Goal: Task Accomplishment & Management: Manage account settings

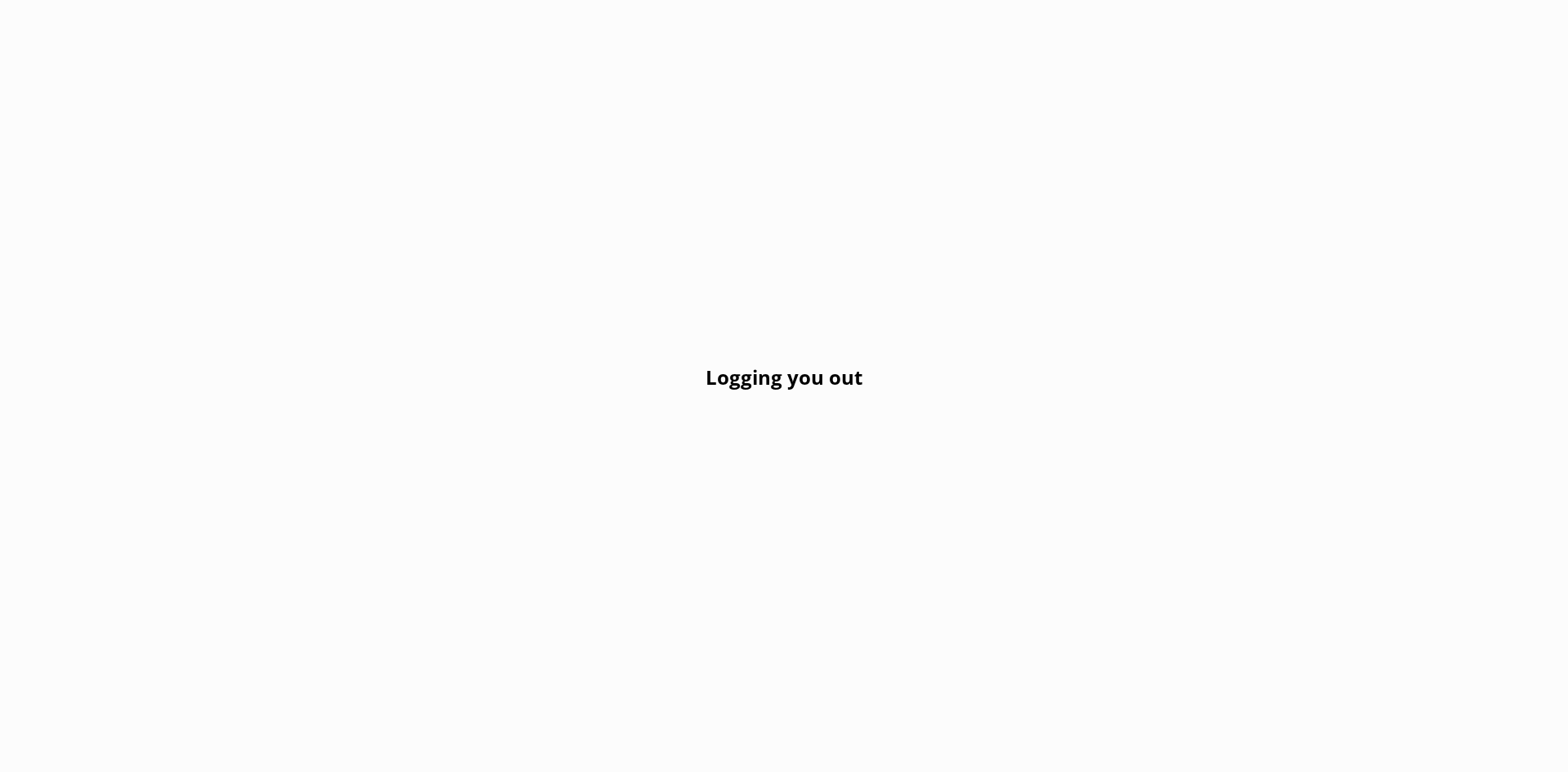
click at [315, 199] on div "Logging you out" at bounding box center [784, 386] width 1568 height 772
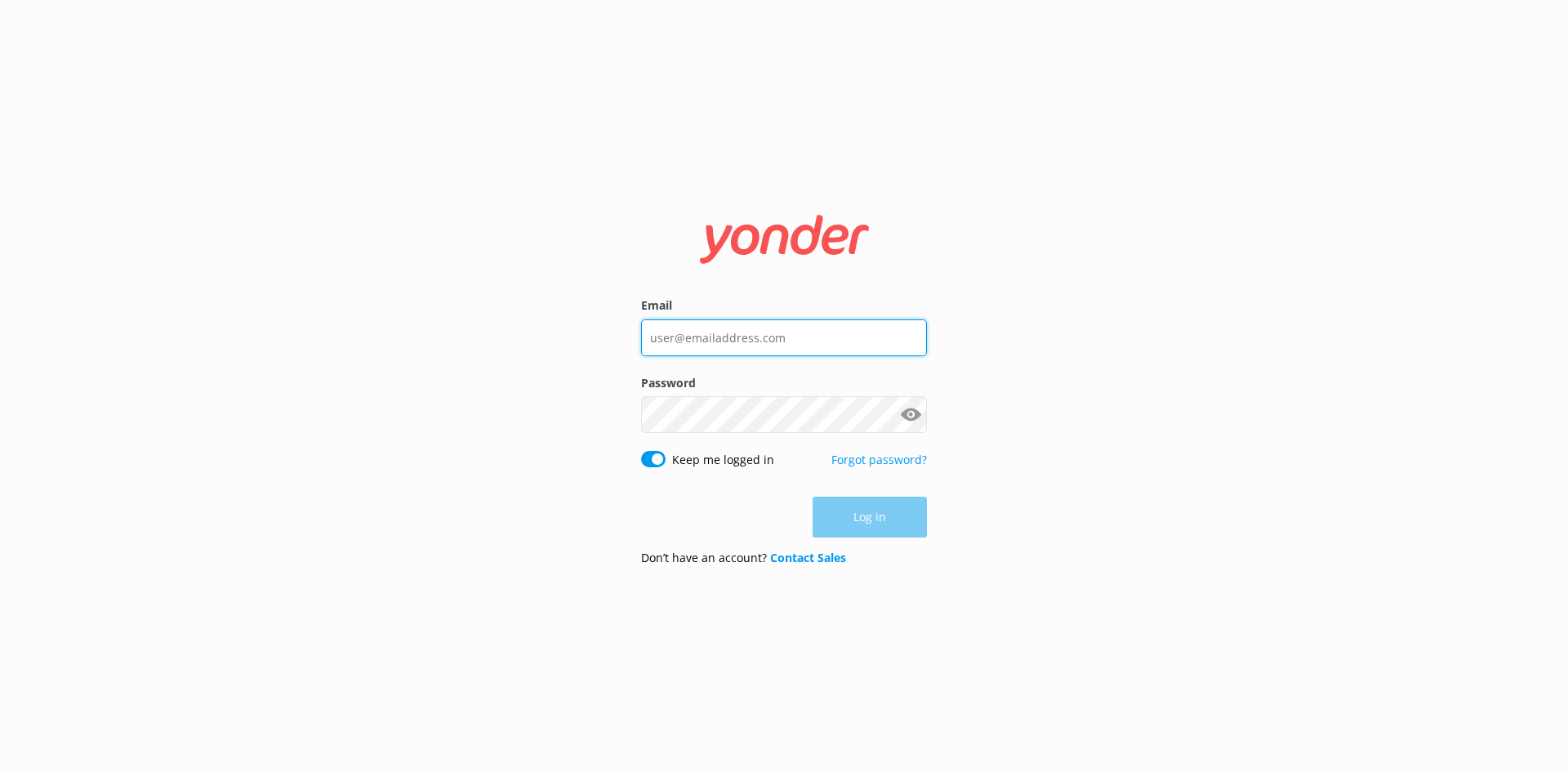
type input "[EMAIL_ADDRESS][DOMAIN_NAME]"
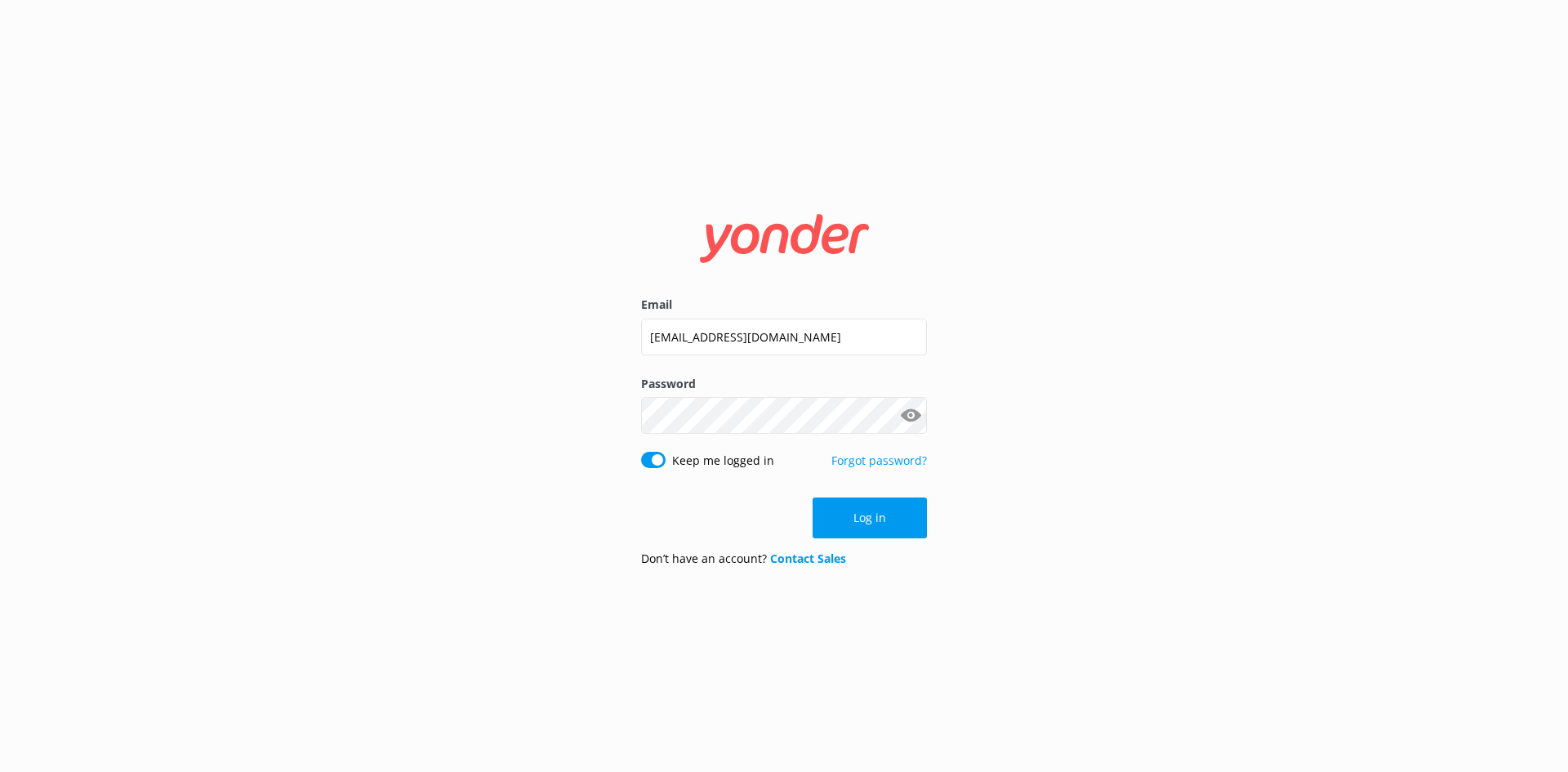
click at [1085, 525] on div "Email [EMAIL_ADDRESS][DOMAIN_NAME] Password Show password Keep me logged in For…" at bounding box center [784, 386] width 1568 height 772
click at [870, 520] on button "Log in" at bounding box center [869, 517] width 115 height 41
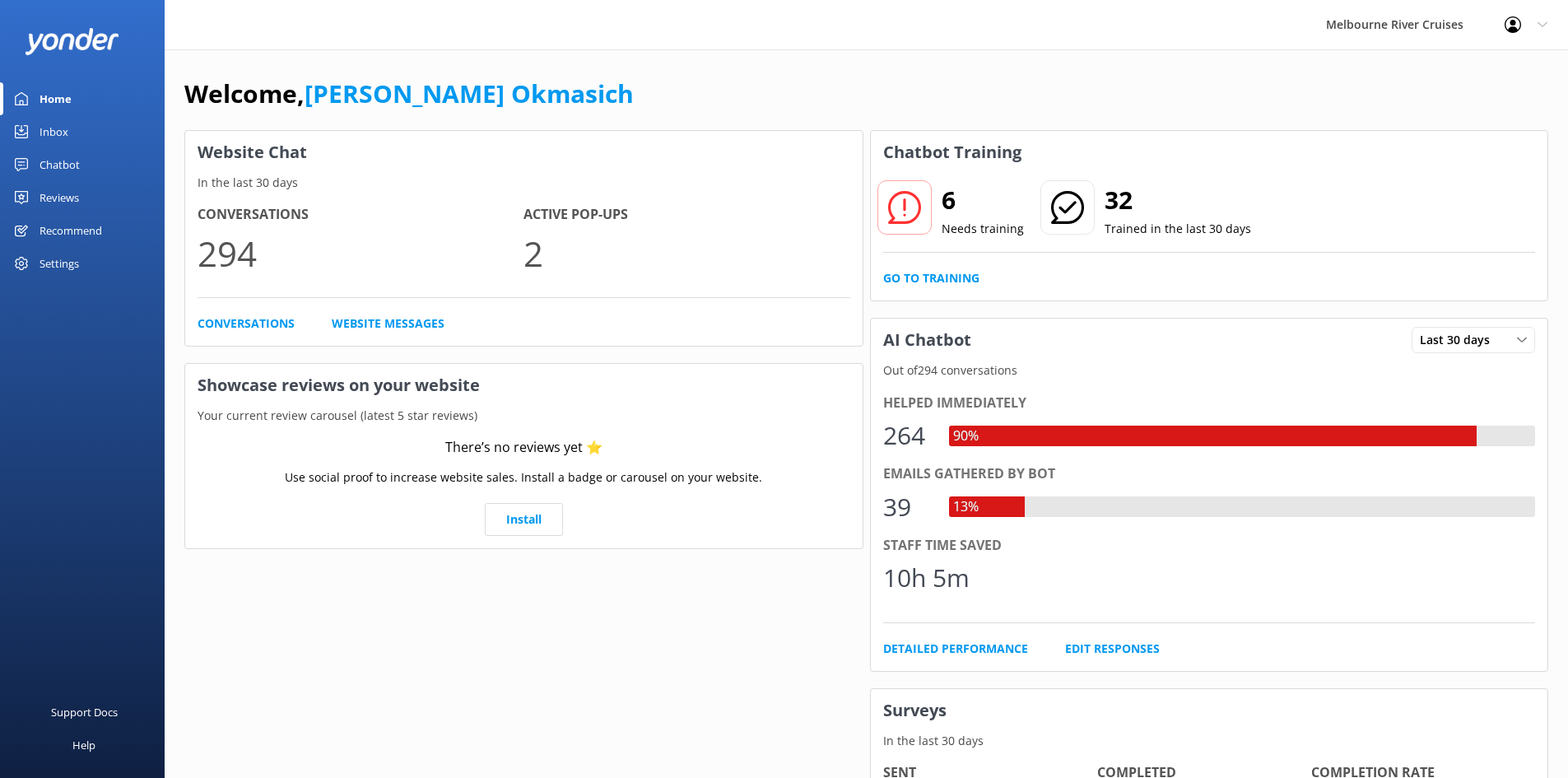
click at [59, 142] on div "Inbox" at bounding box center [54, 132] width 29 height 33
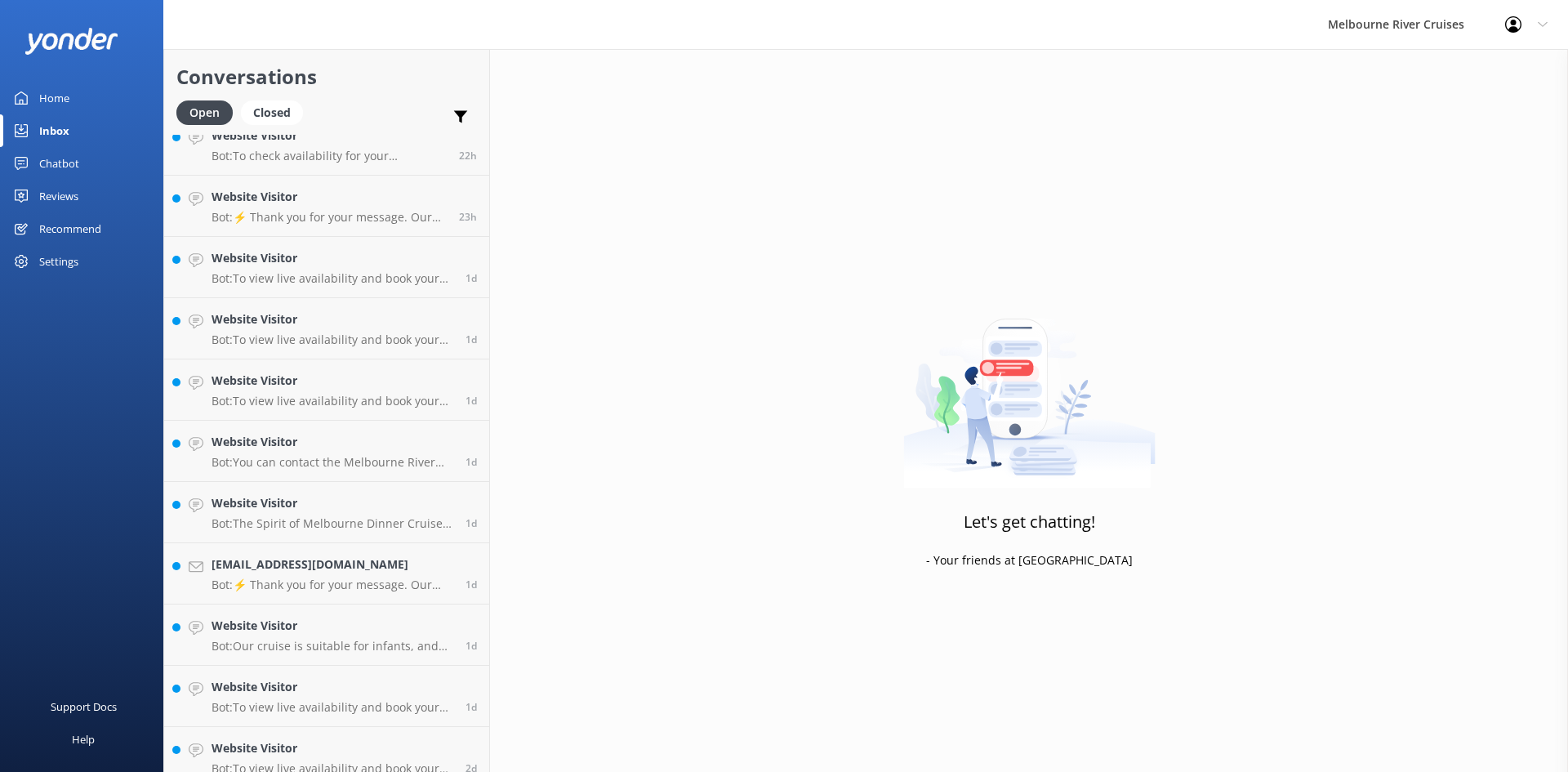
scroll to position [772, 0]
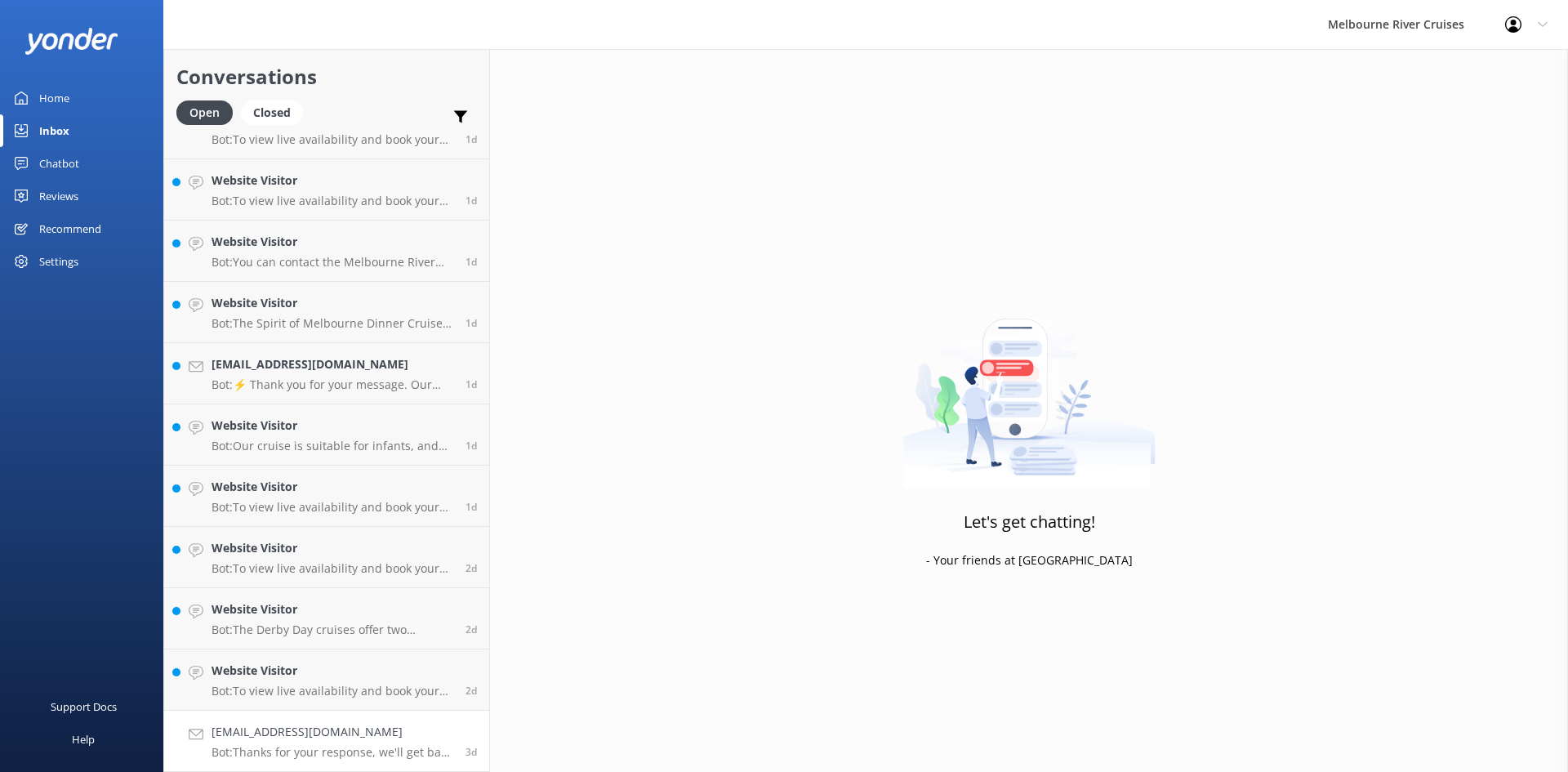
click at [392, 733] on h4 "[EMAIL_ADDRESS][DOMAIN_NAME]" at bounding box center [333, 732] width 242 height 18
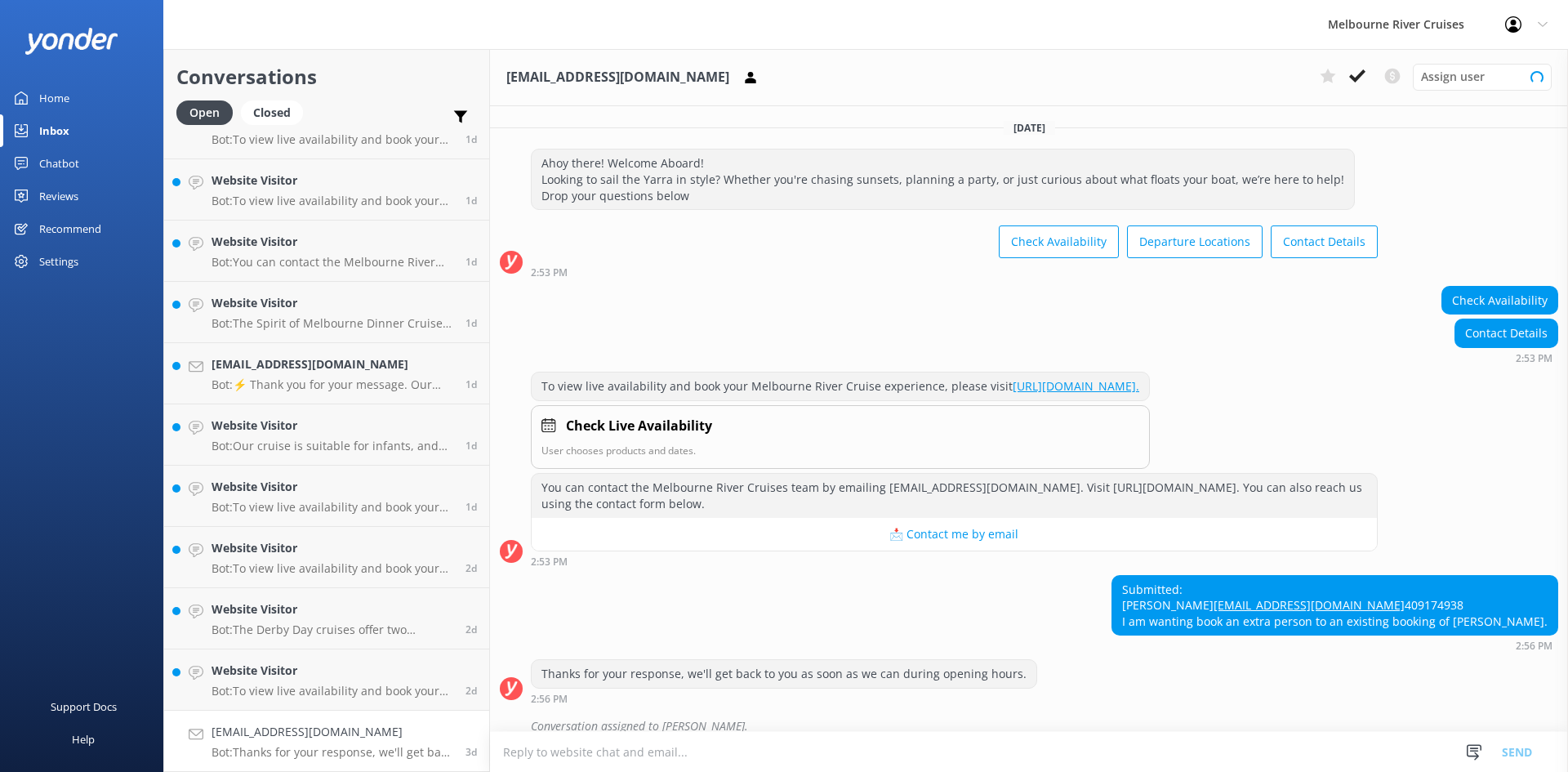
scroll to position [64, 0]
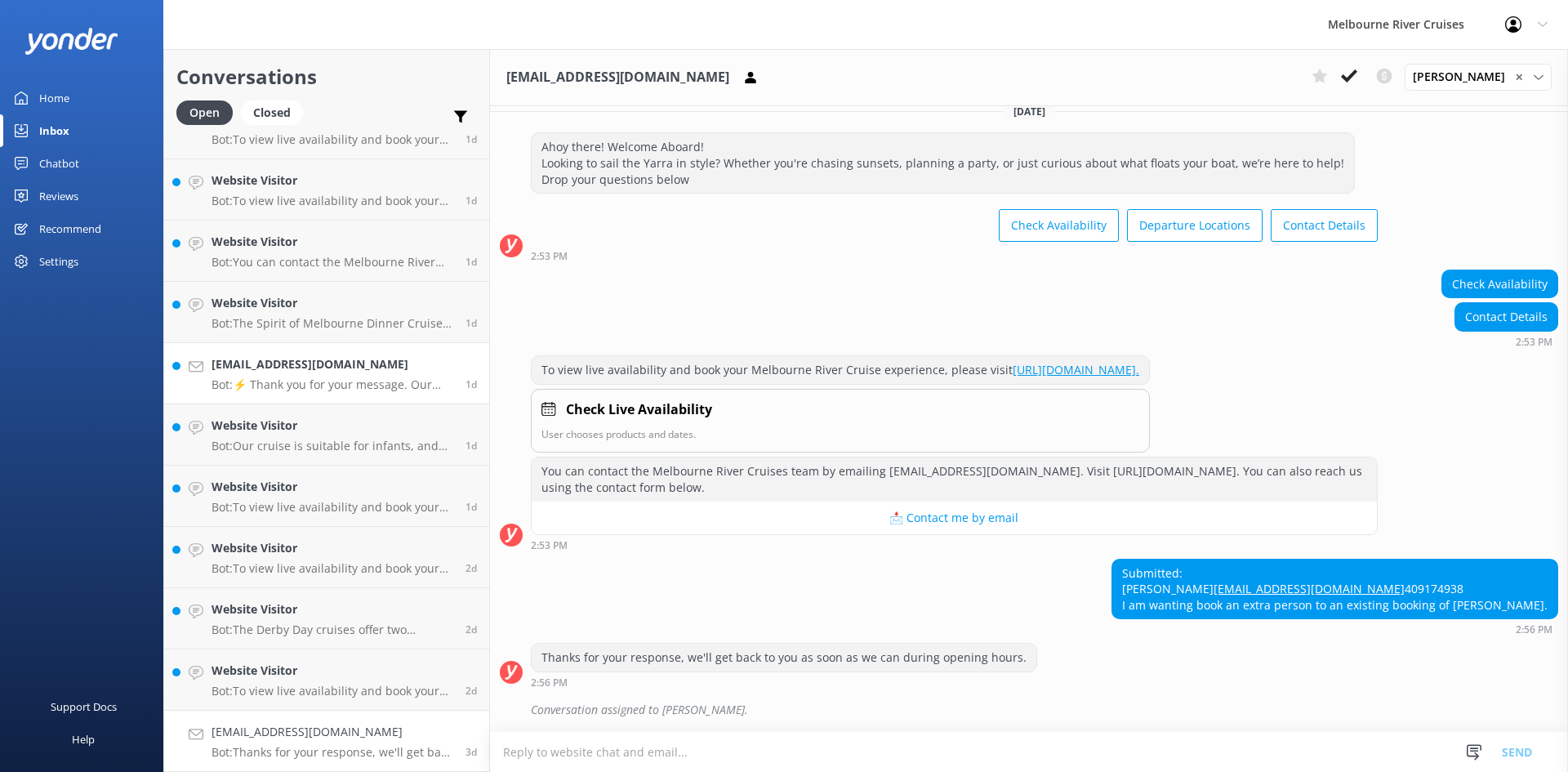
click at [389, 359] on h4 "[EMAIL_ADDRESS][DOMAIN_NAME]" at bounding box center [333, 364] width 242 height 18
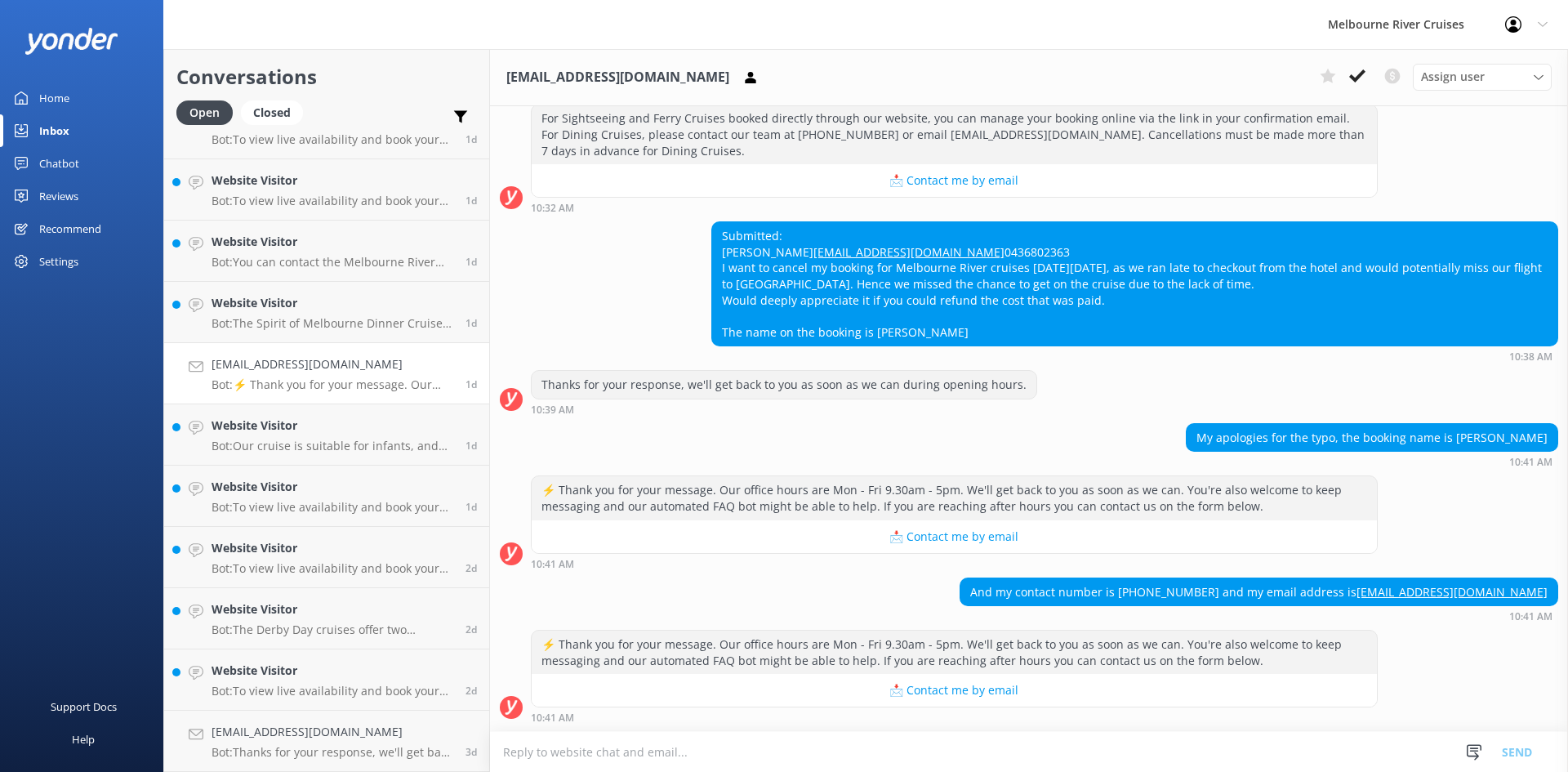
scroll to position [282, 0]
click at [342, 679] on h4 "Website Visitor" at bounding box center [333, 670] width 242 height 18
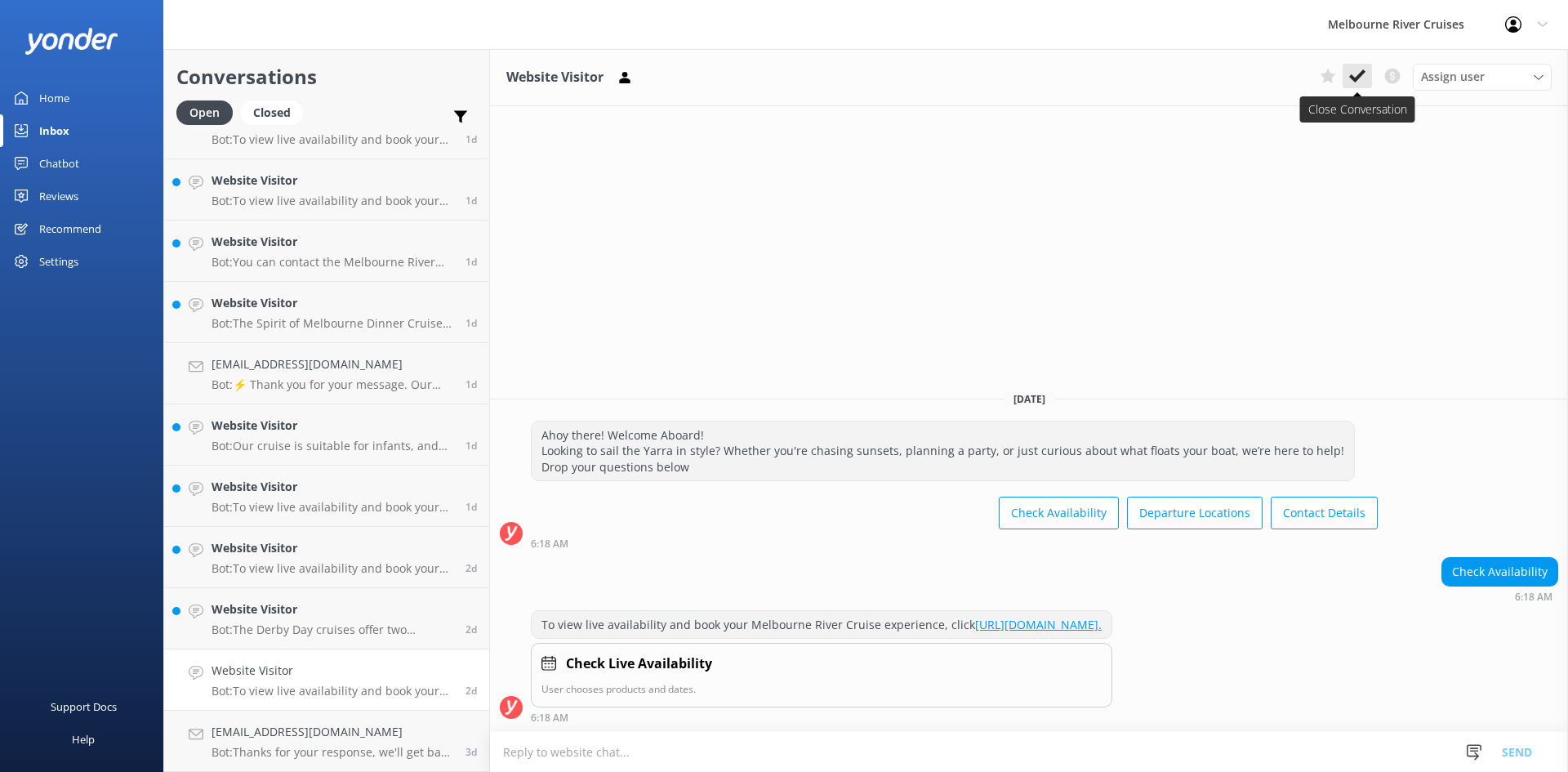
click at [1360, 74] on icon at bounding box center [1357, 76] width 17 height 17
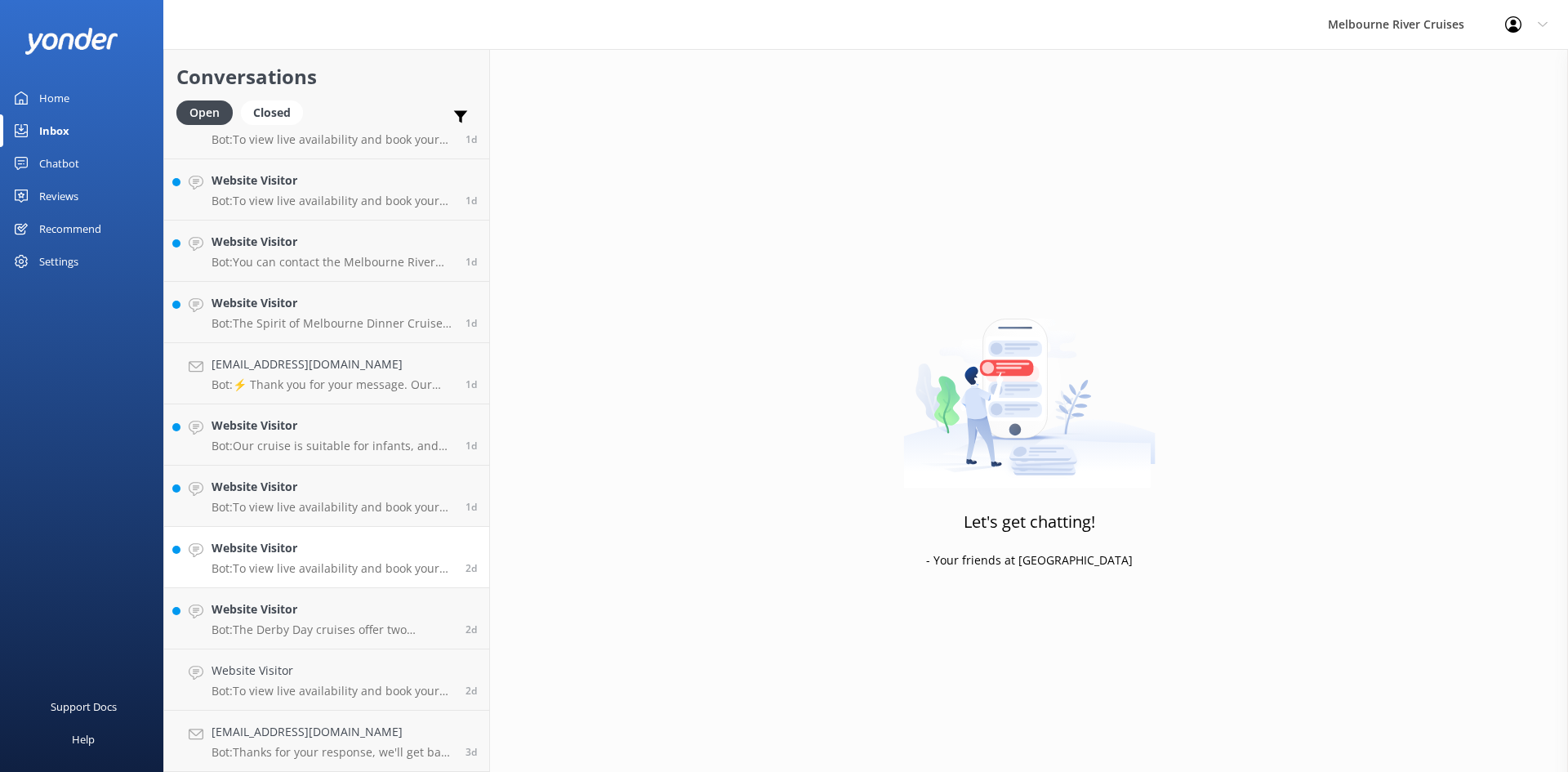
scroll to position [711, 0]
click at [359, 671] on h4 "Website Visitor" at bounding box center [333, 670] width 242 height 18
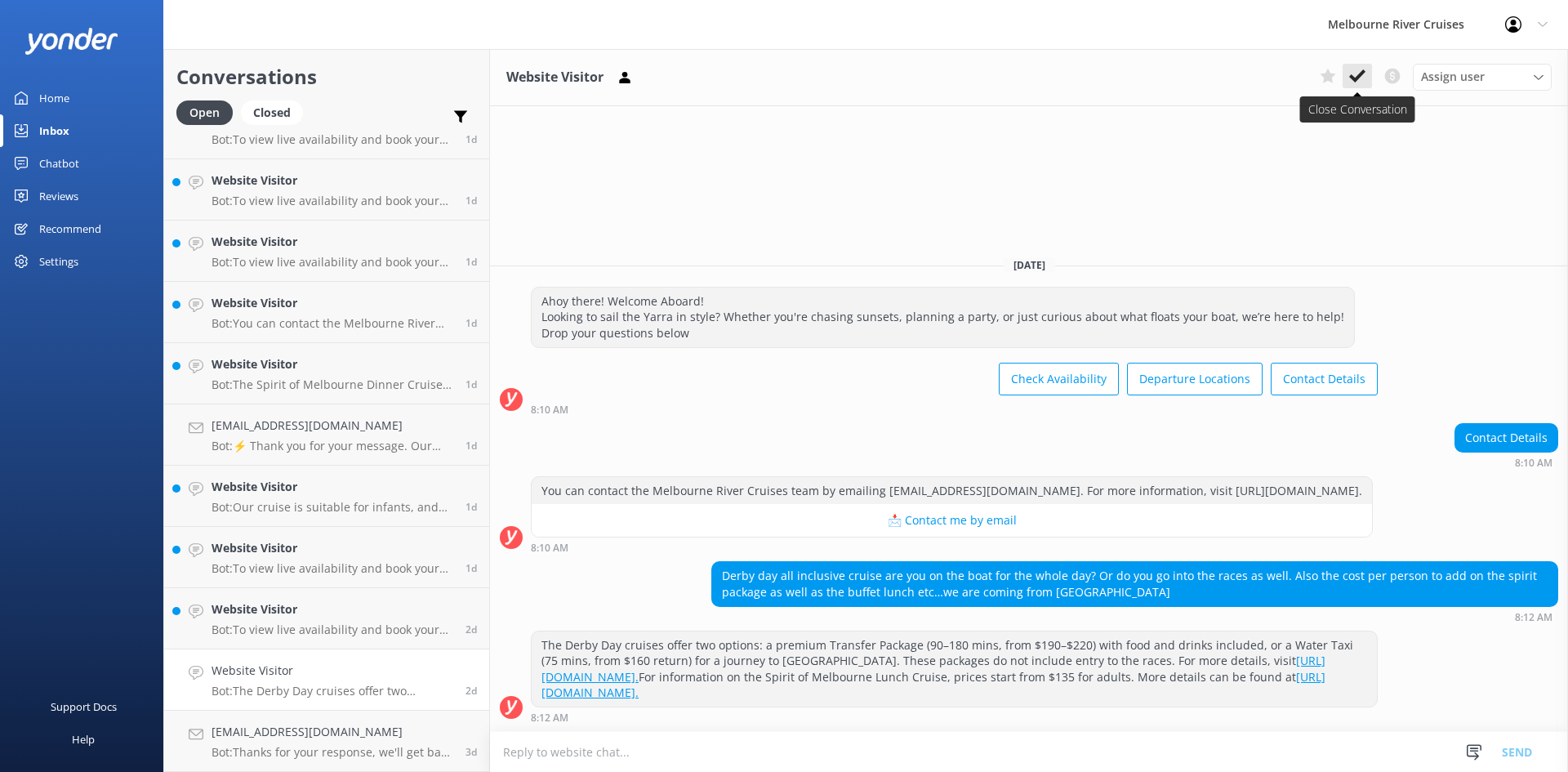
click at [1353, 79] on use at bounding box center [1357, 76] width 17 height 13
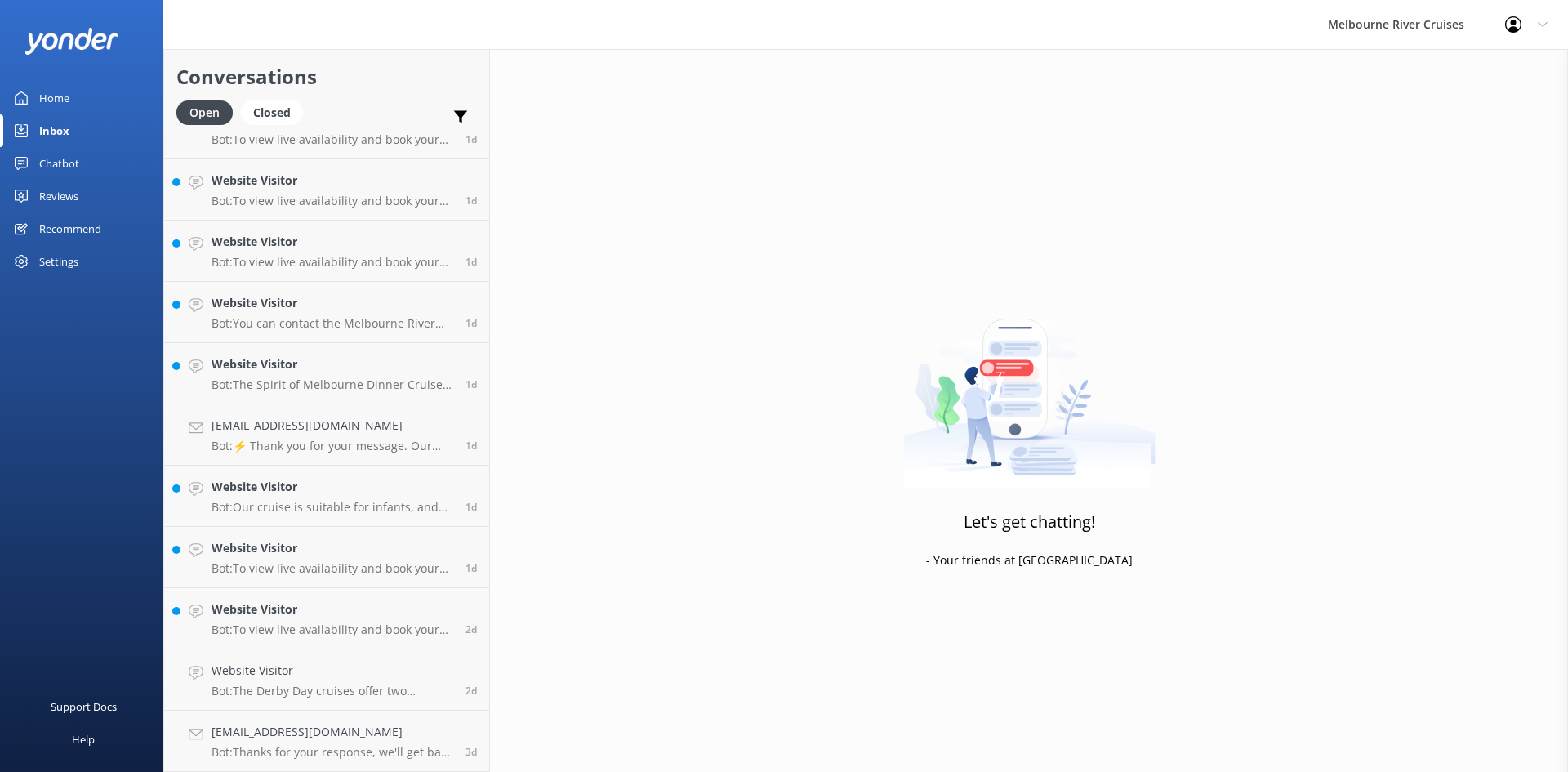
scroll to position [649, 0]
click at [366, 676] on h4 "Website Visitor" at bounding box center [333, 670] width 242 height 18
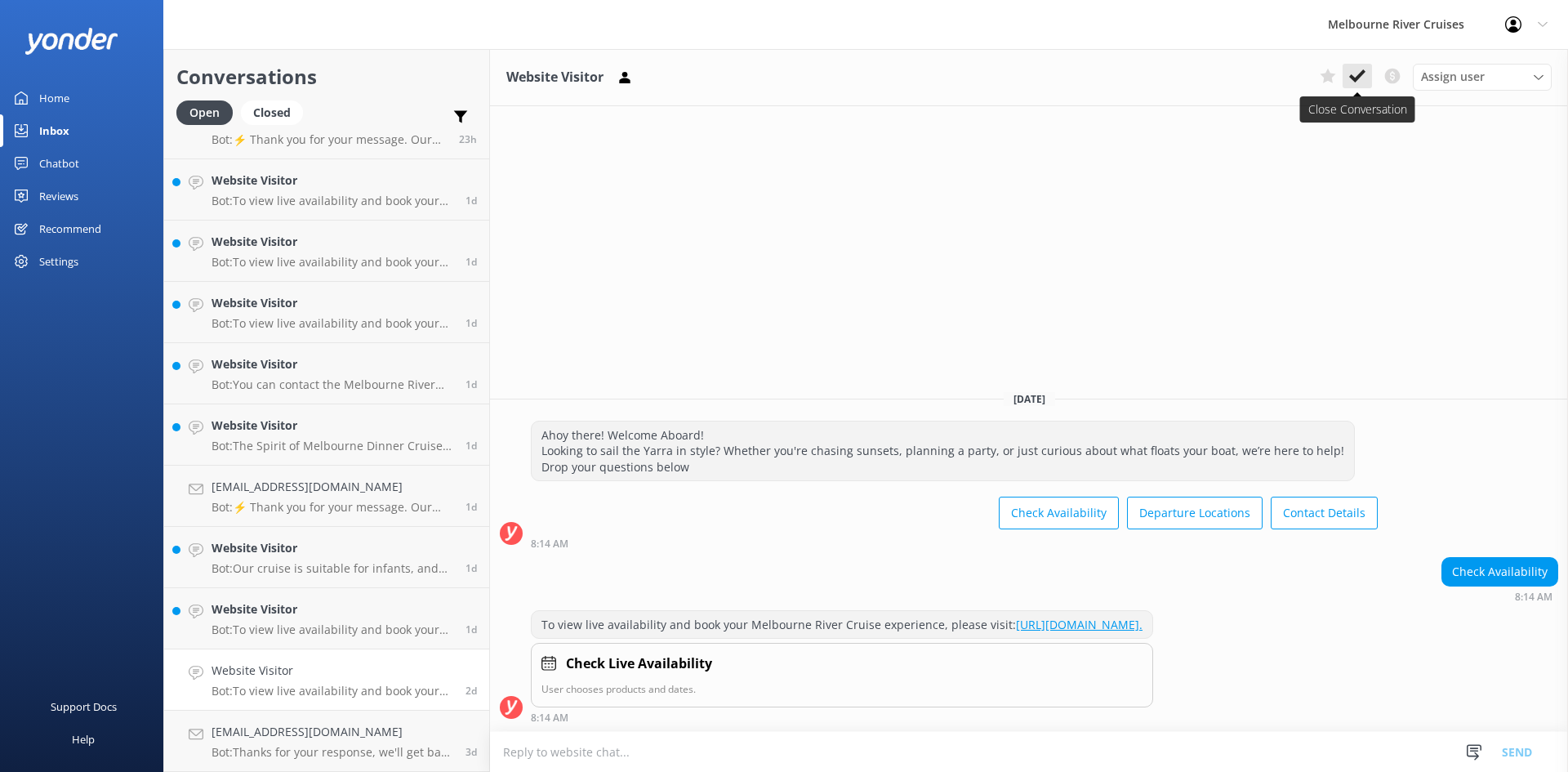
click at [1362, 73] on use at bounding box center [1357, 76] width 17 height 13
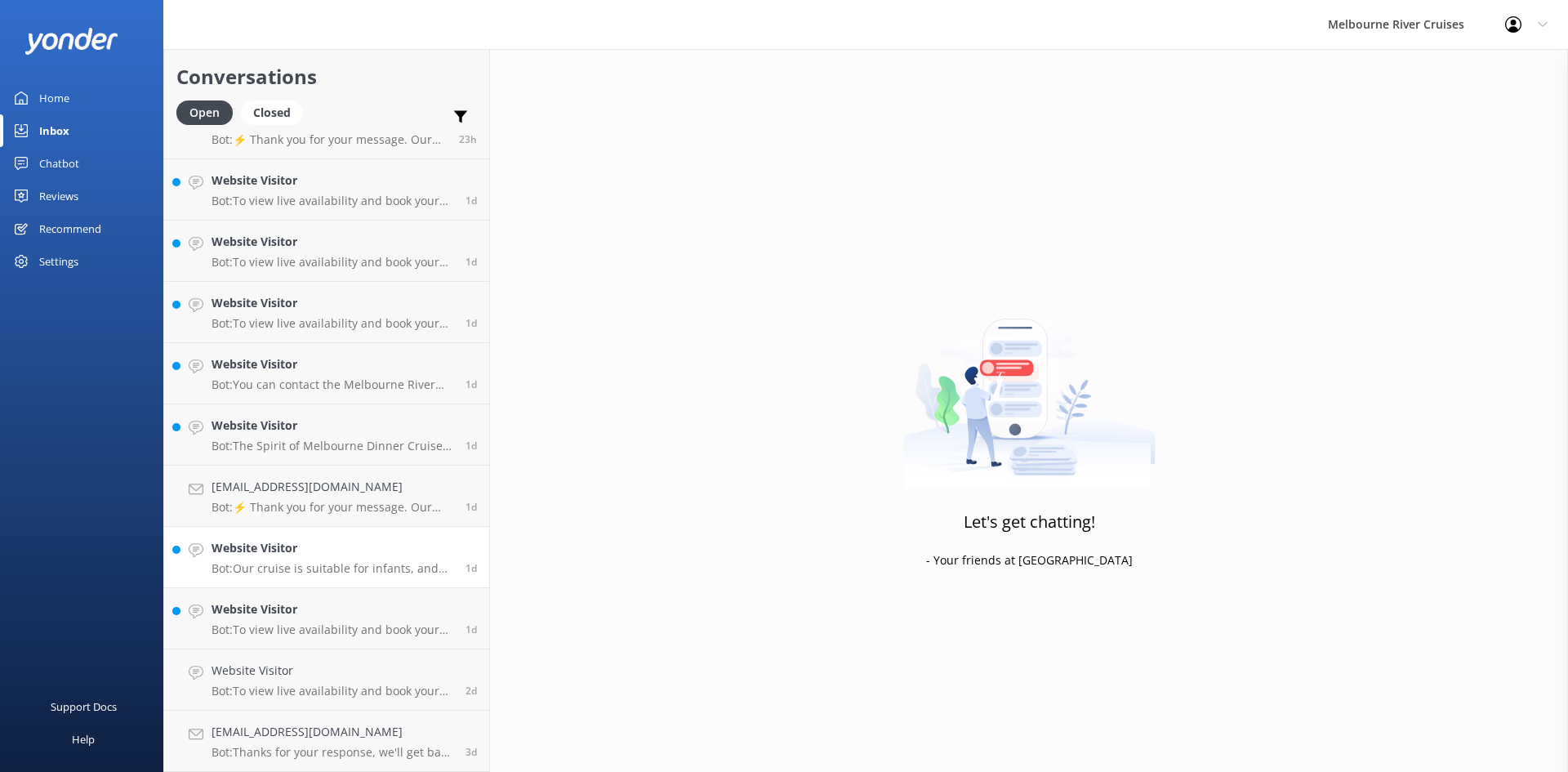
scroll to position [588, 0]
click at [330, 677] on h4 "Website Visitor" at bounding box center [333, 670] width 242 height 18
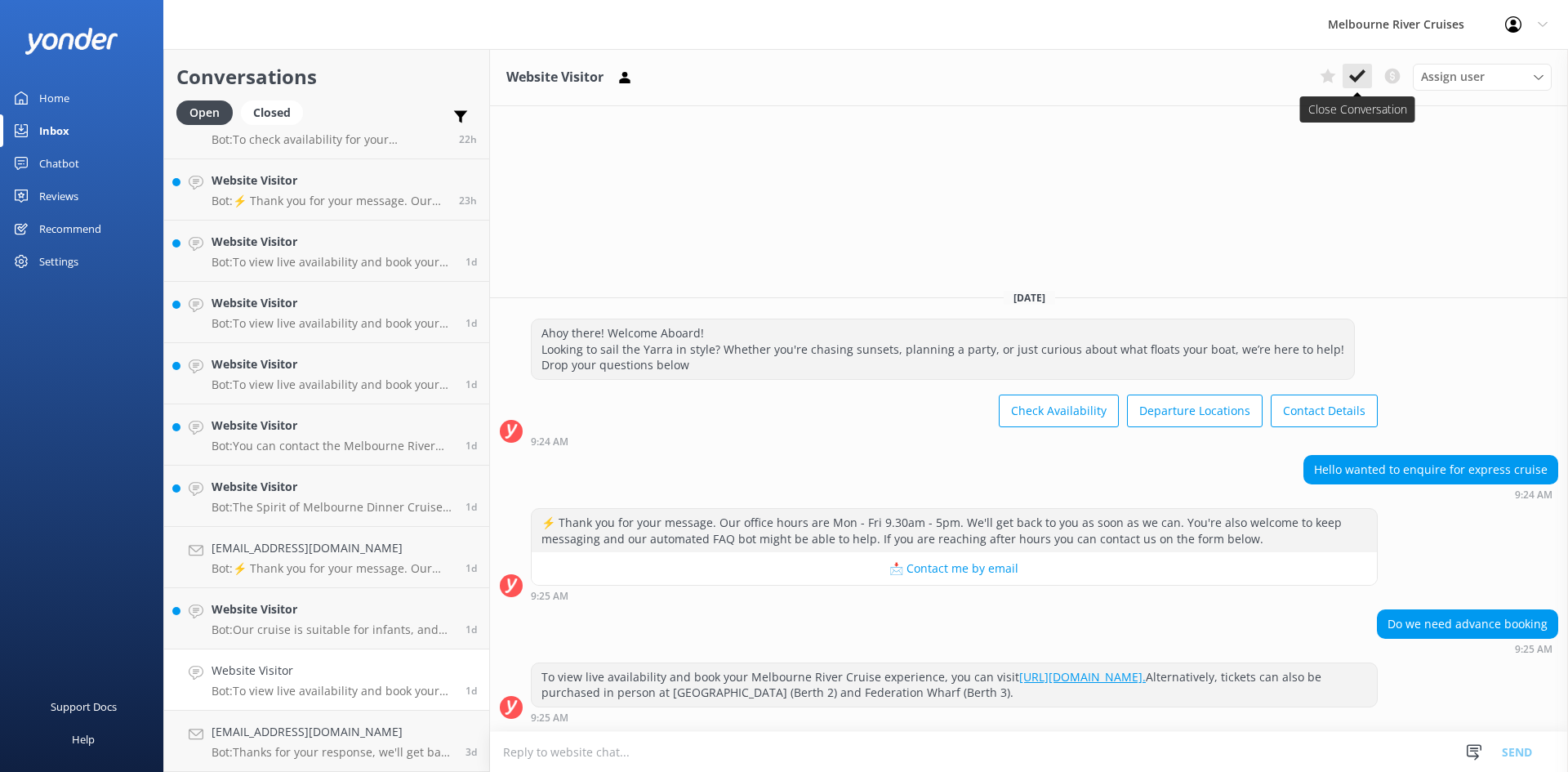
click at [1357, 75] on icon at bounding box center [1357, 76] width 17 height 17
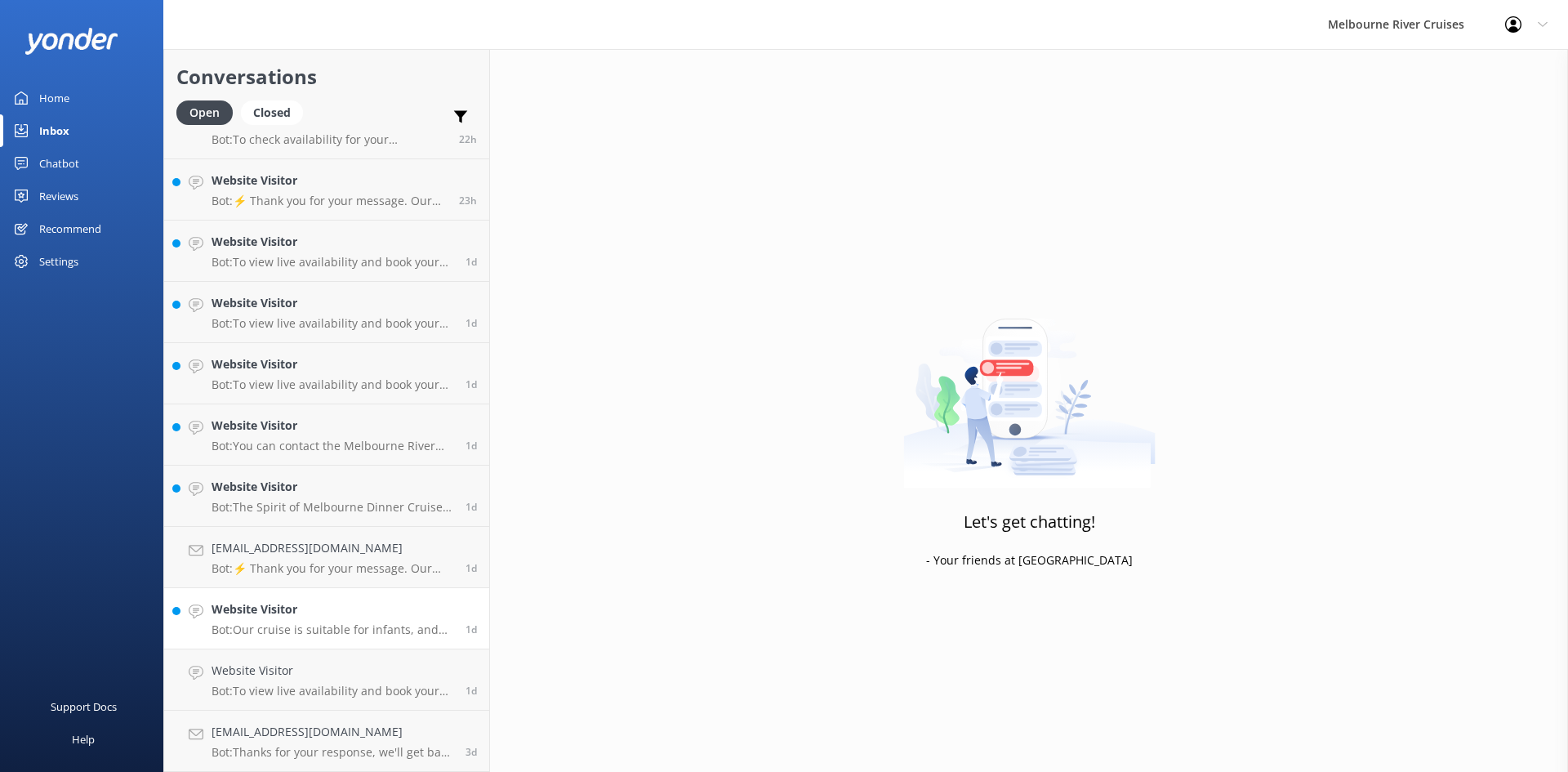
scroll to position [526, 0]
click at [339, 671] on h4 "Website Visitor" at bounding box center [333, 670] width 242 height 18
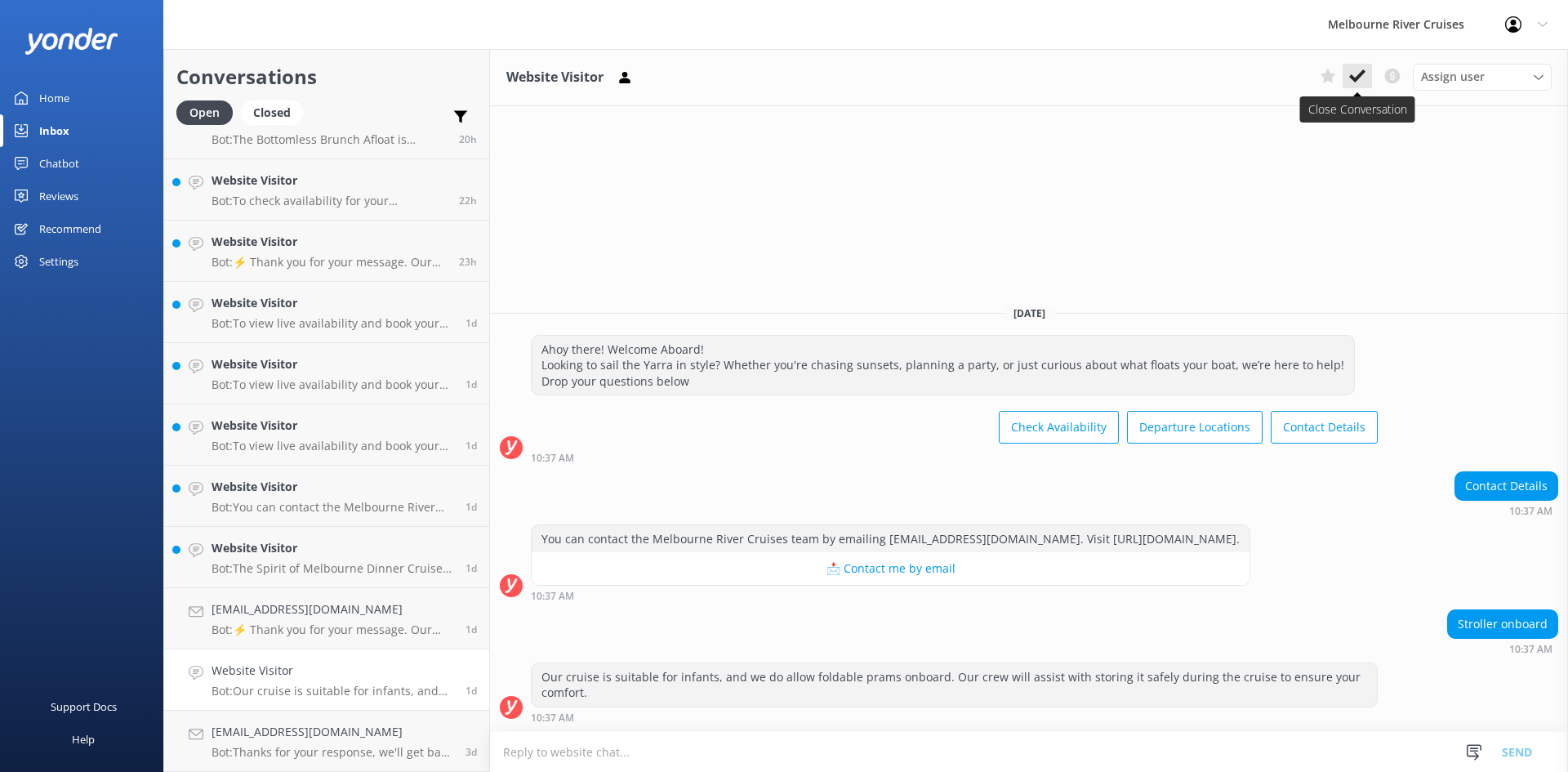
click at [1364, 73] on use at bounding box center [1357, 76] width 17 height 13
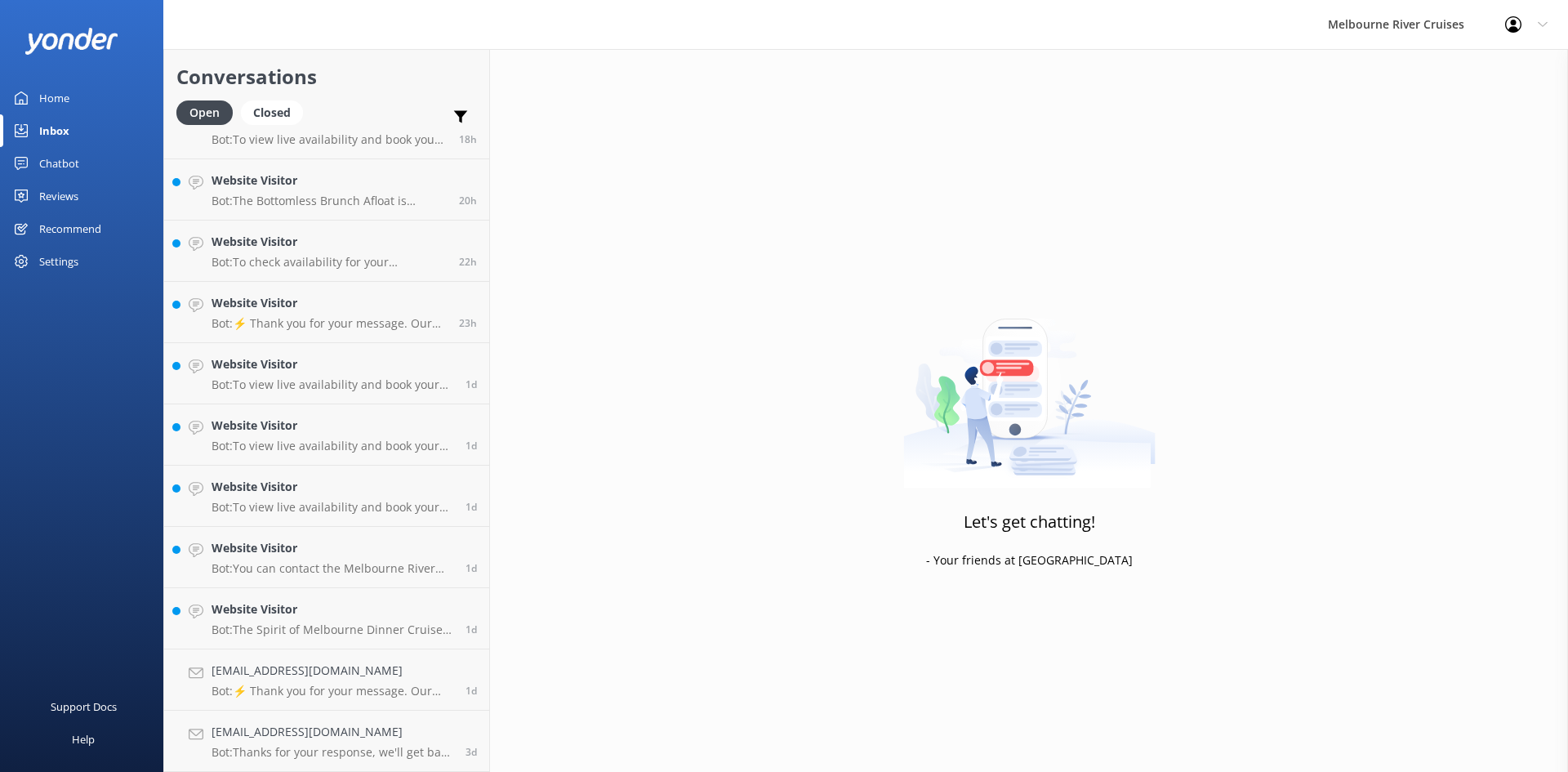
scroll to position [466, 0]
click at [296, 612] on h4 "Website Visitor" at bounding box center [333, 610] width 242 height 18
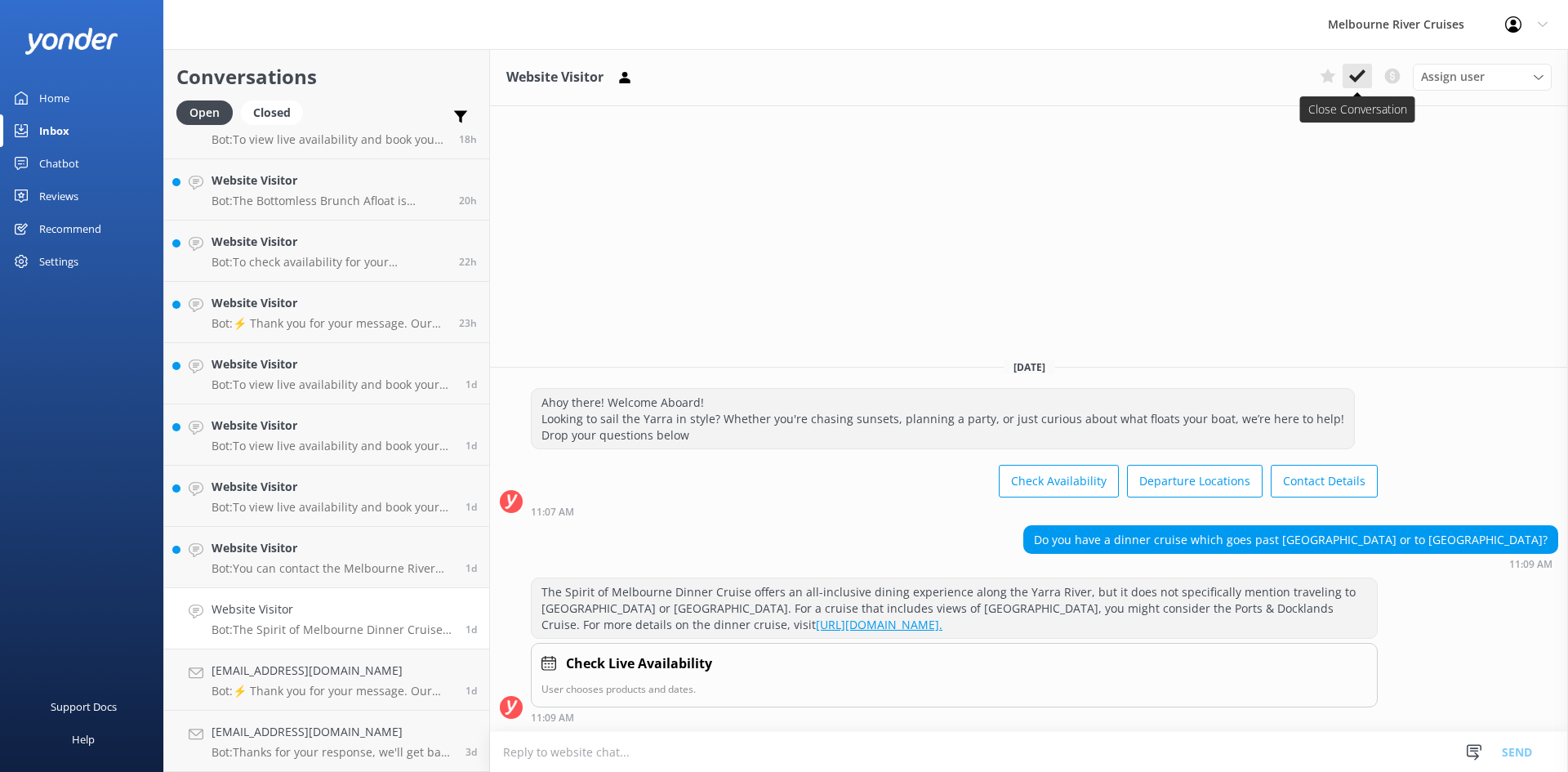
click at [1355, 76] on icon at bounding box center [1357, 76] width 17 height 17
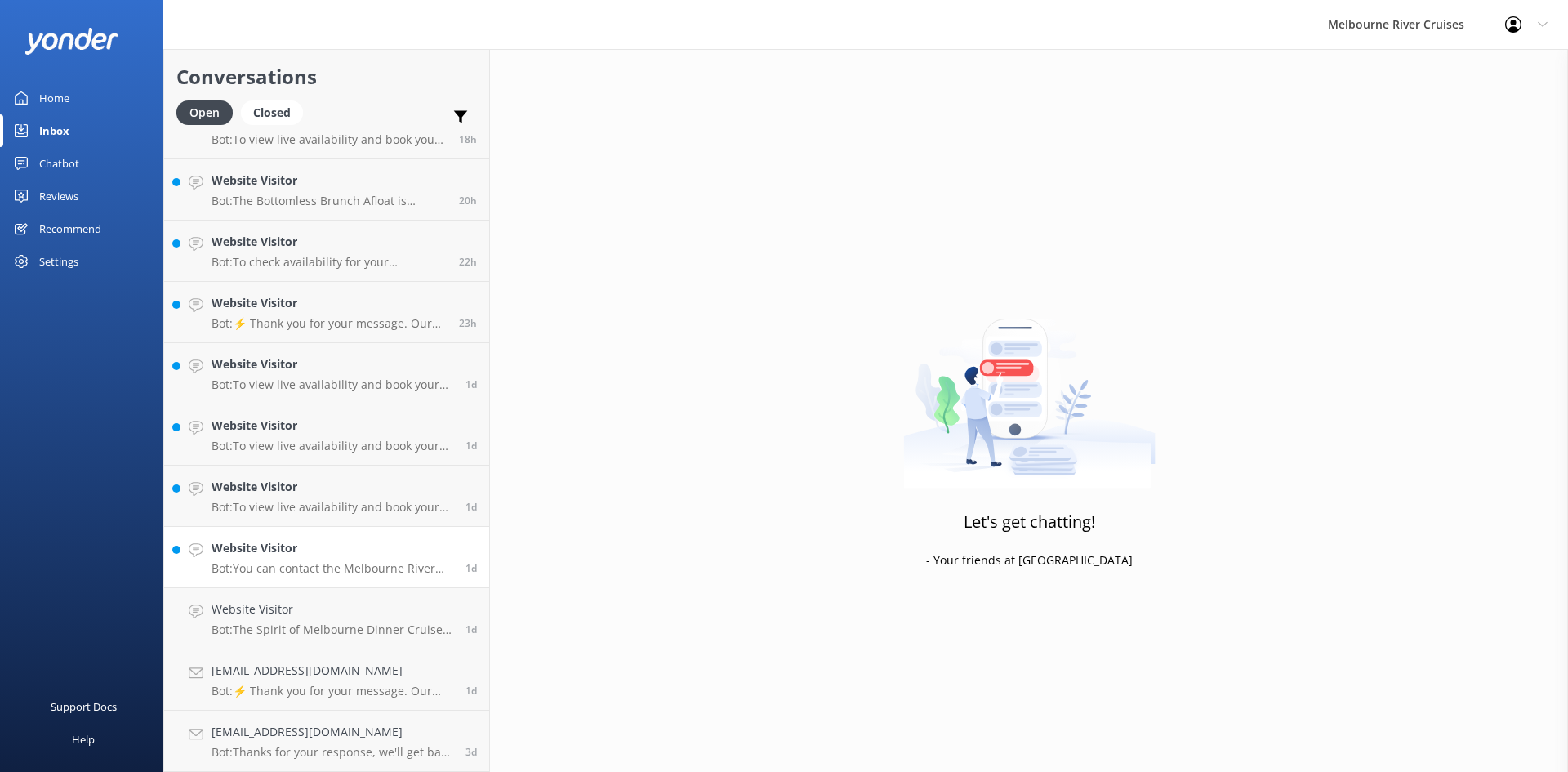
scroll to position [404, 0]
click at [308, 612] on h4 "Website Visitor" at bounding box center [333, 610] width 242 height 18
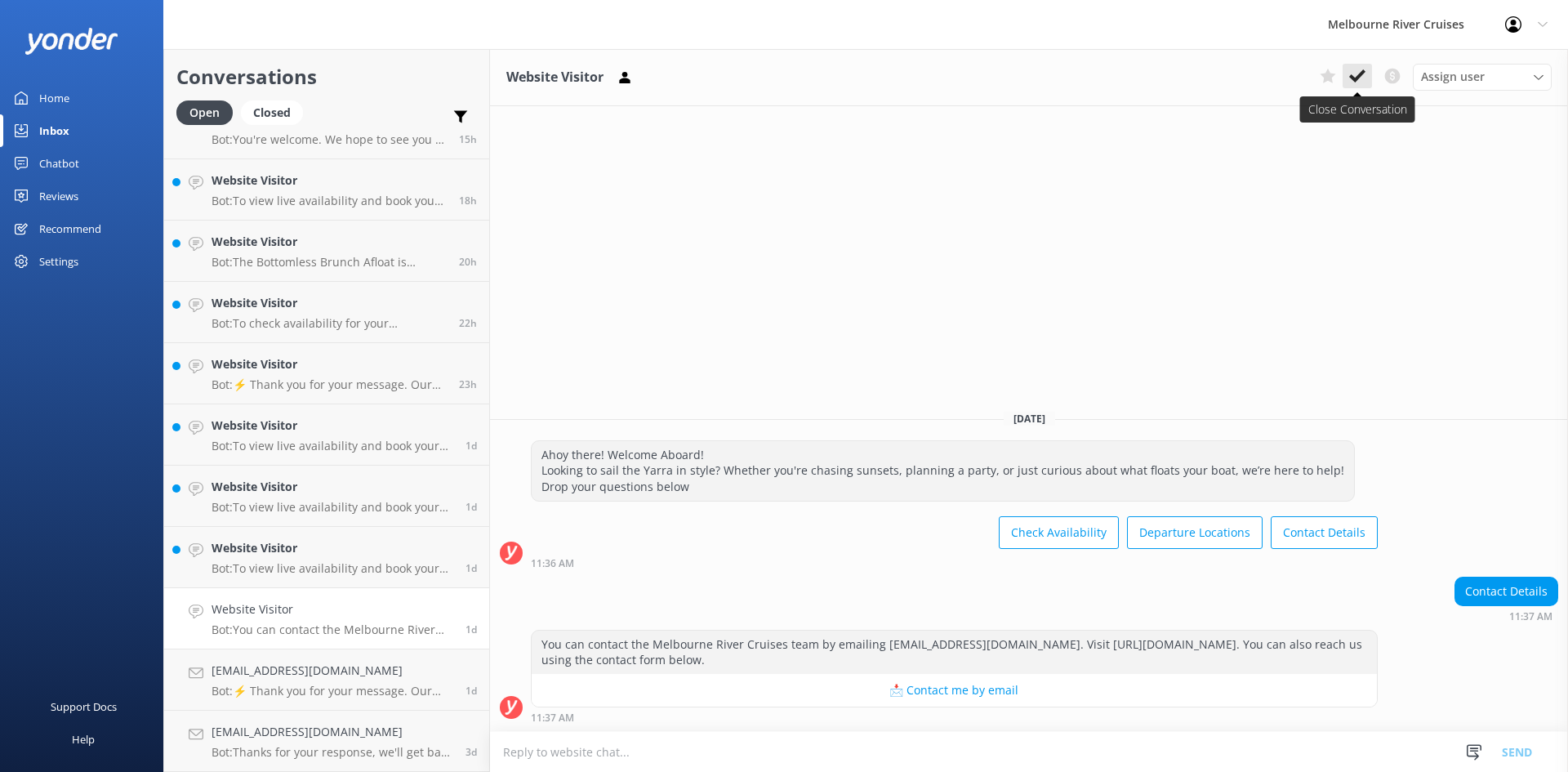
click at [1358, 83] on icon at bounding box center [1357, 76] width 17 height 17
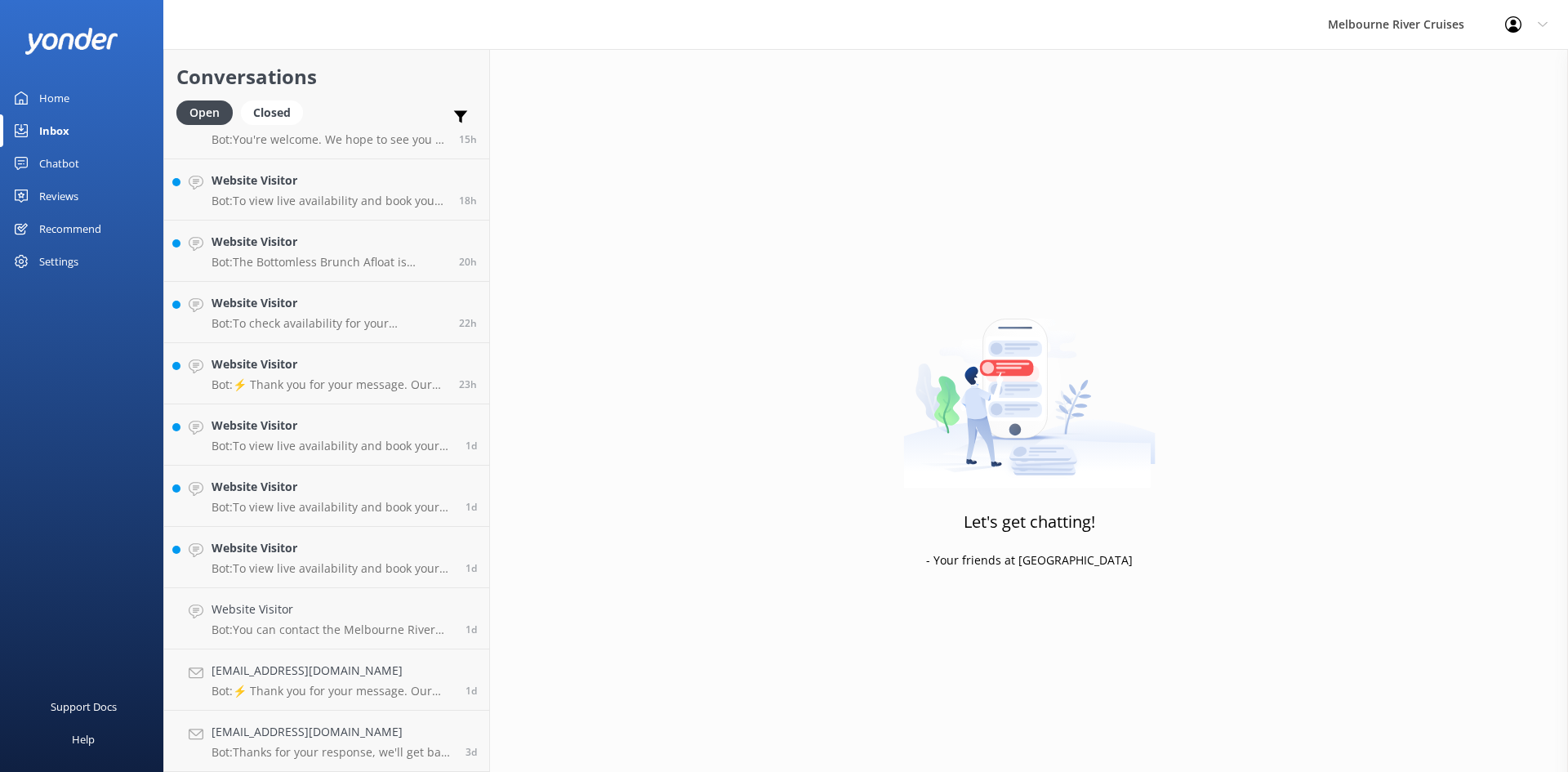
scroll to position [343, 0]
click at [271, 606] on h4 "Website Visitor" at bounding box center [333, 610] width 242 height 18
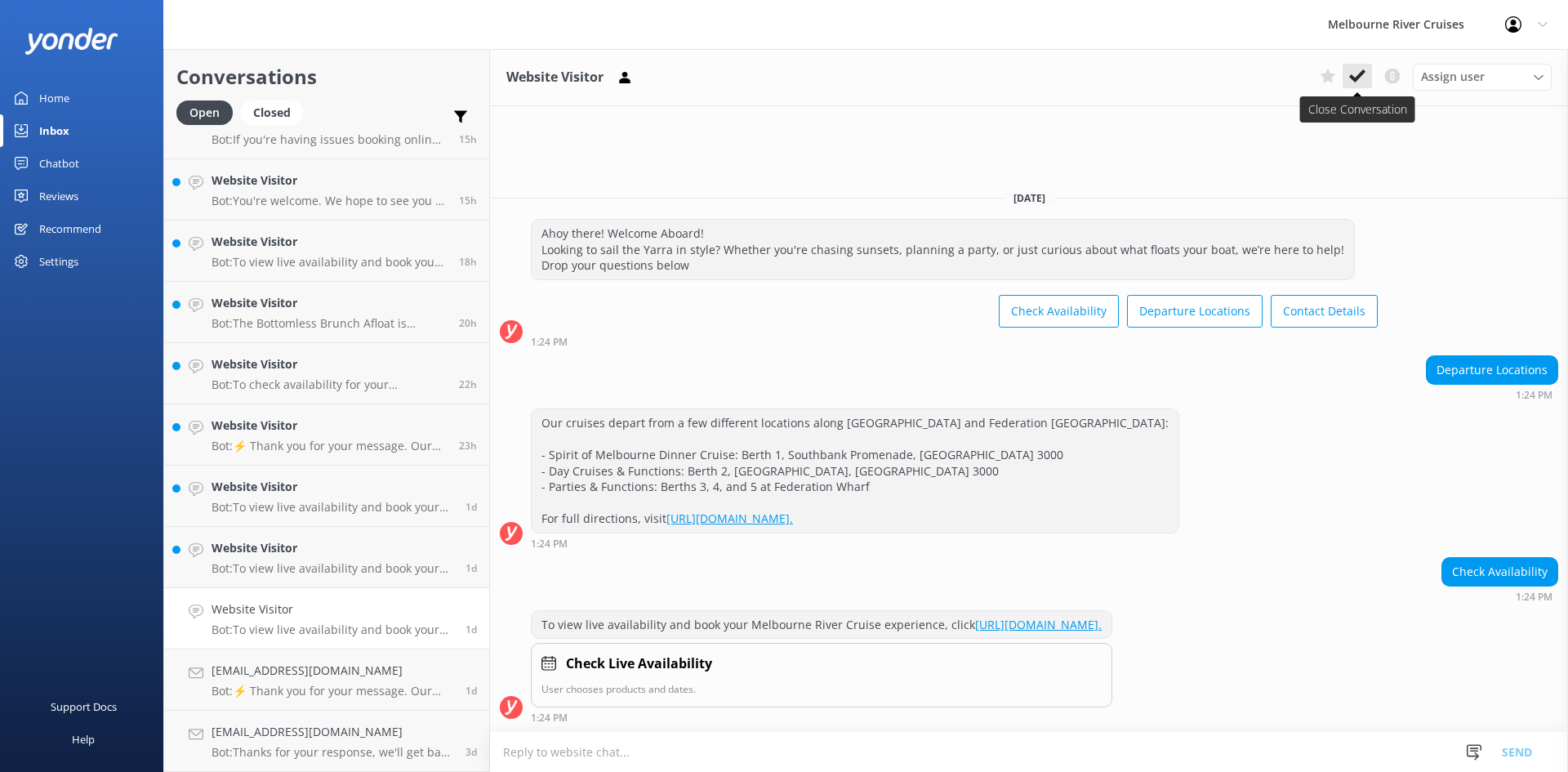
click at [1361, 78] on icon at bounding box center [1357, 76] width 17 height 17
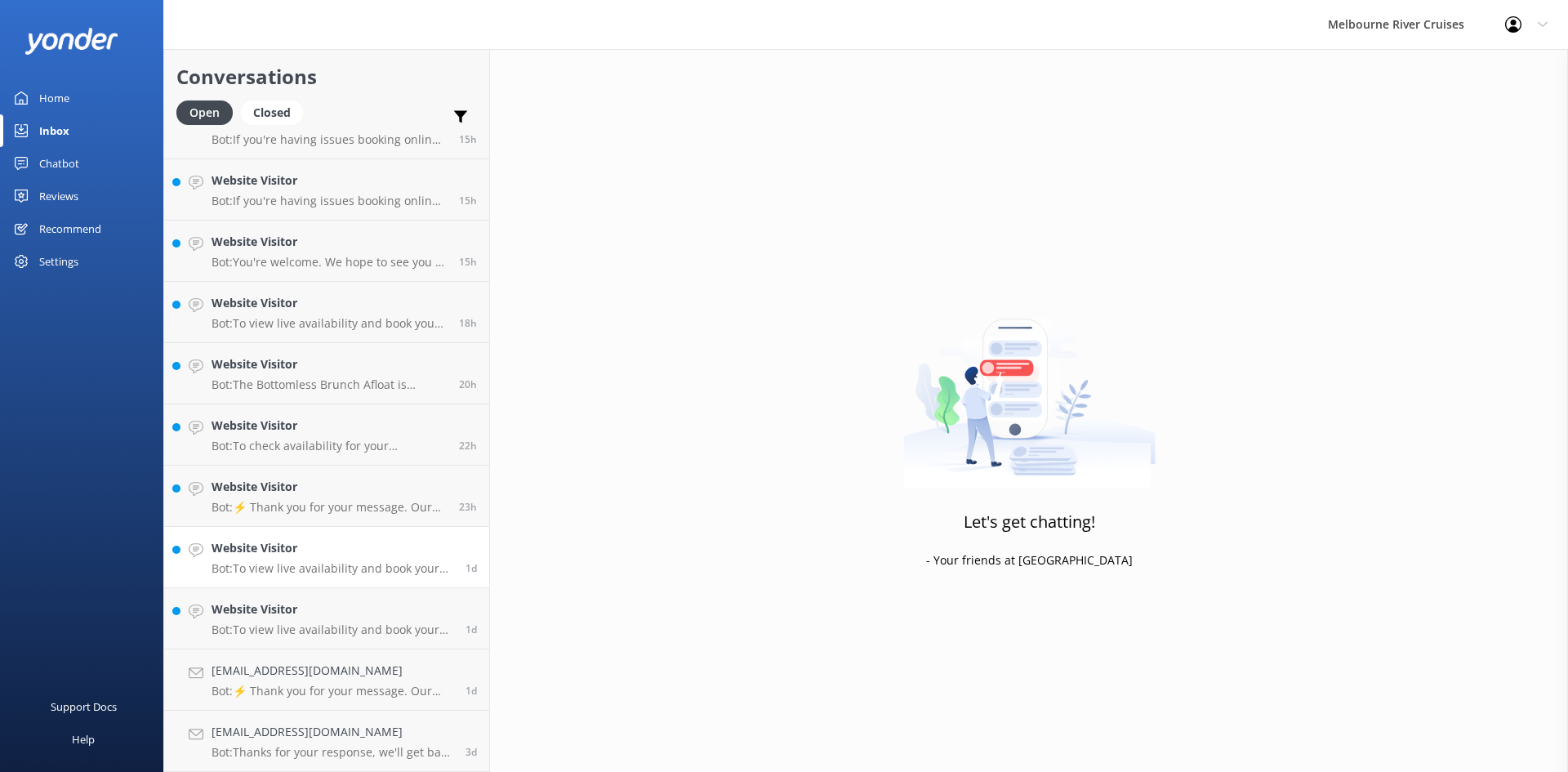
scroll to position [281, 0]
click at [306, 606] on h4 "Website Visitor" at bounding box center [333, 610] width 242 height 18
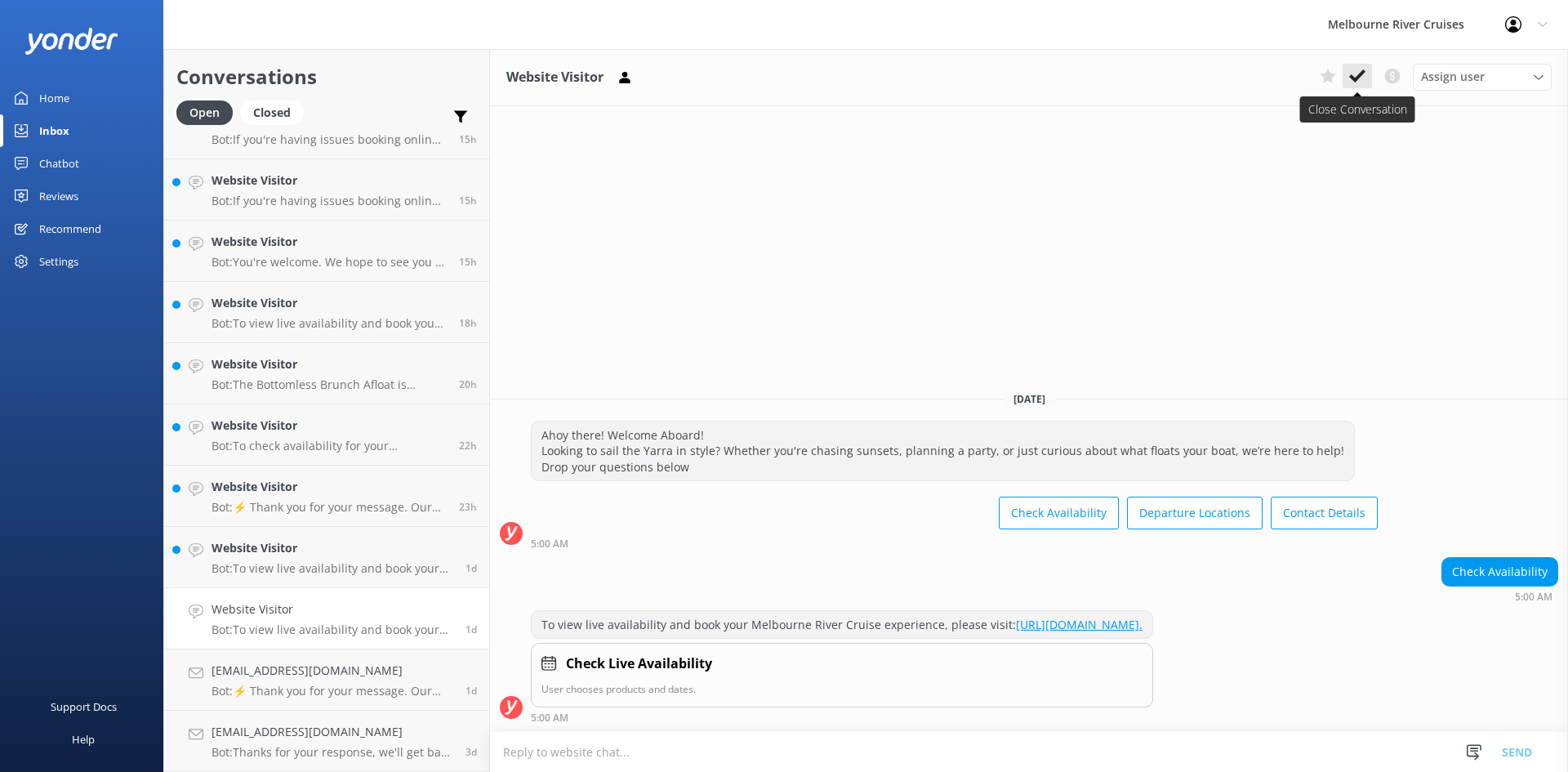
click at [1354, 80] on use at bounding box center [1357, 76] width 17 height 13
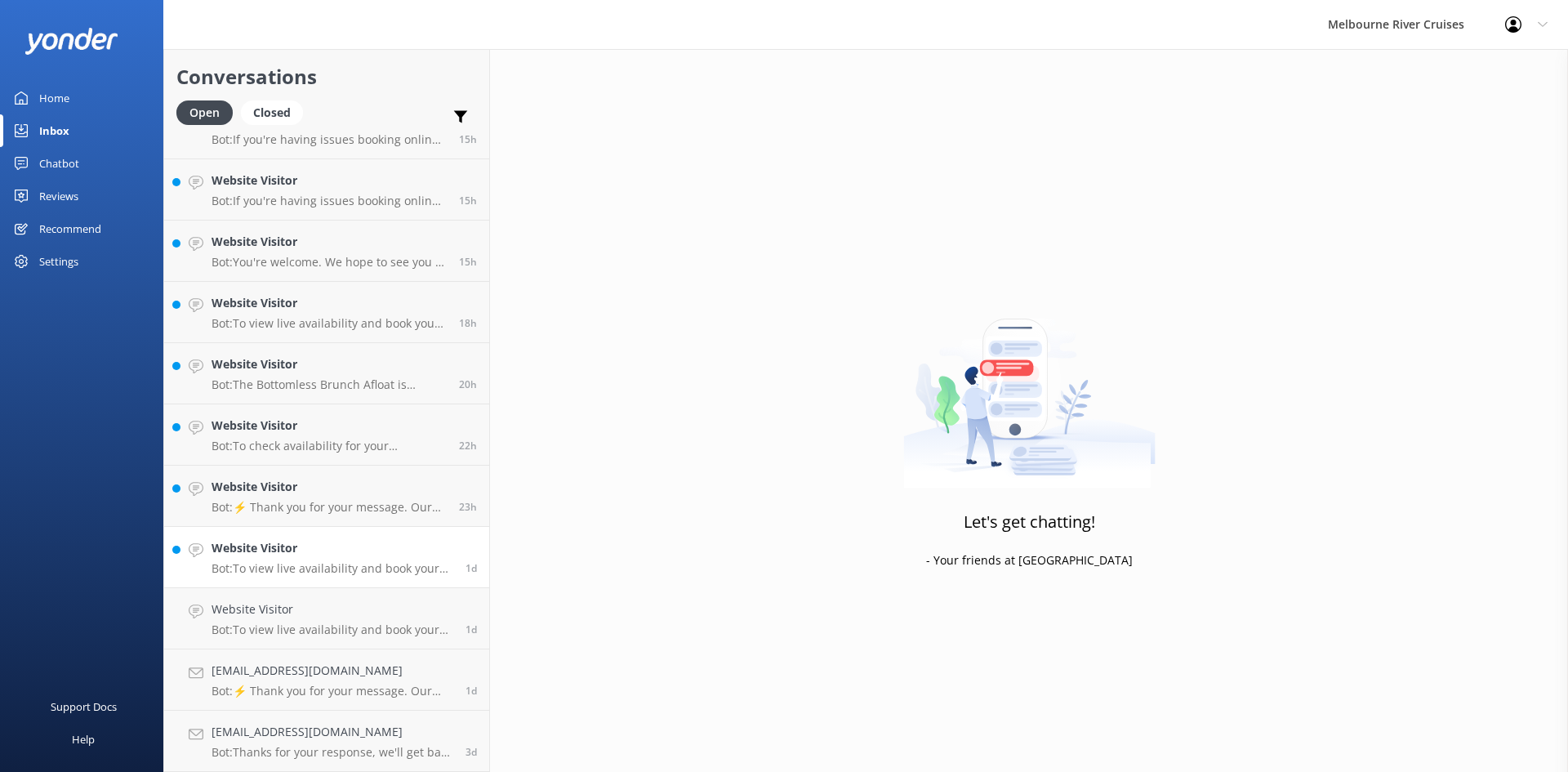
scroll to position [220, 0]
click at [294, 603] on h4 "Website Visitor" at bounding box center [333, 610] width 242 height 18
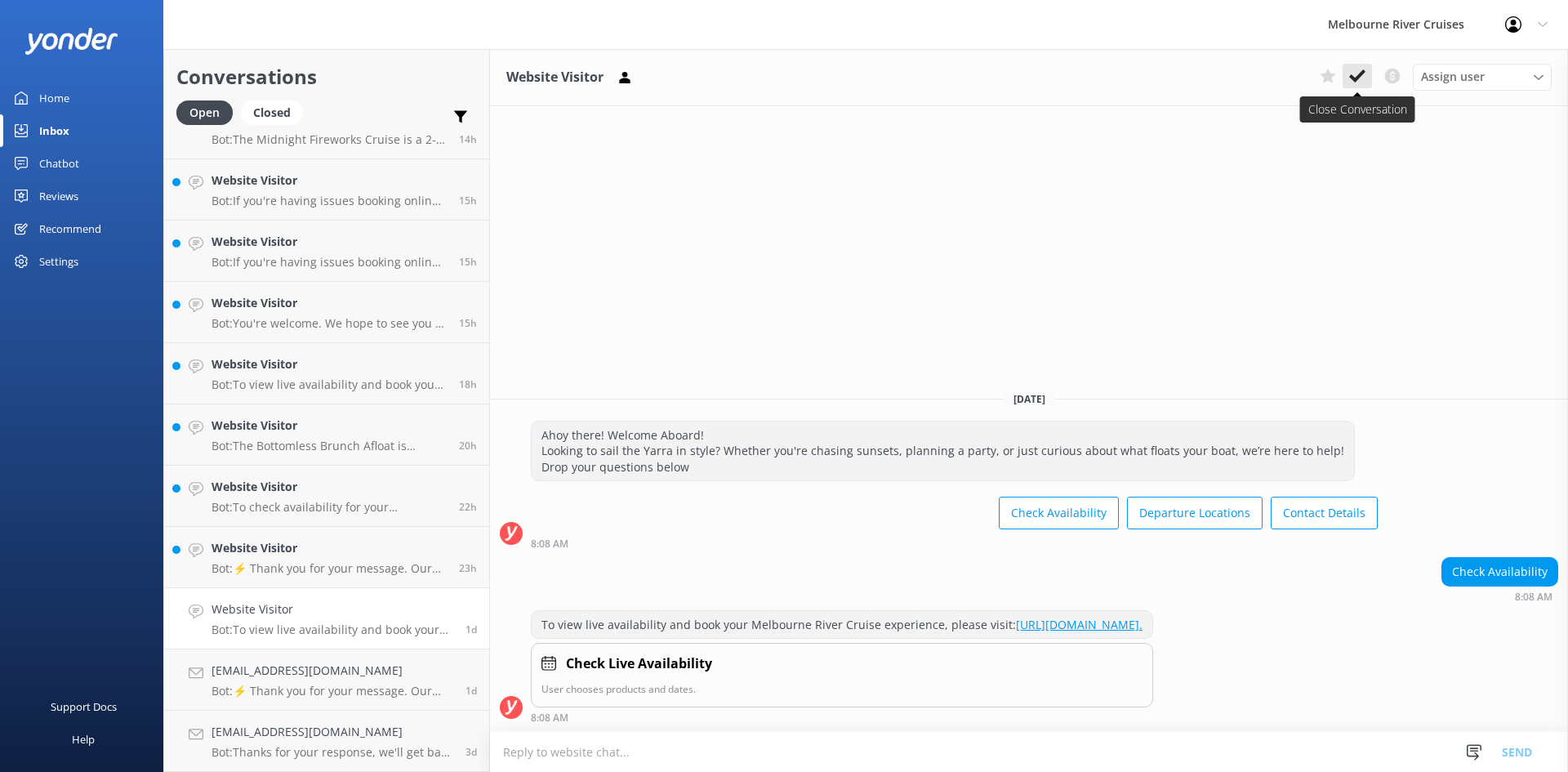
click at [1356, 82] on icon at bounding box center [1357, 76] width 17 height 17
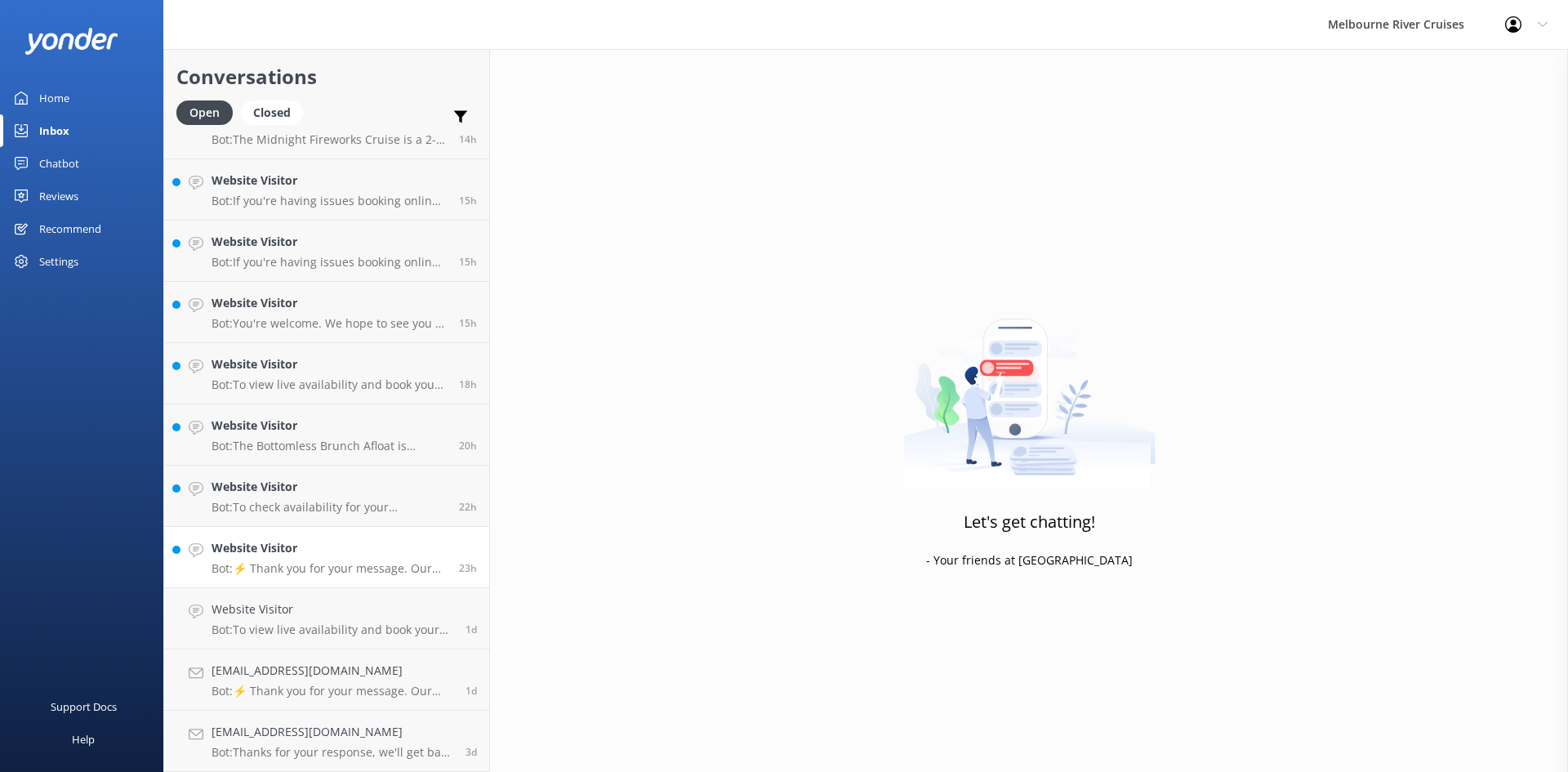
scroll to position [160, 0]
click at [240, 610] on h4 "Website Visitor" at bounding box center [329, 610] width 235 height 18
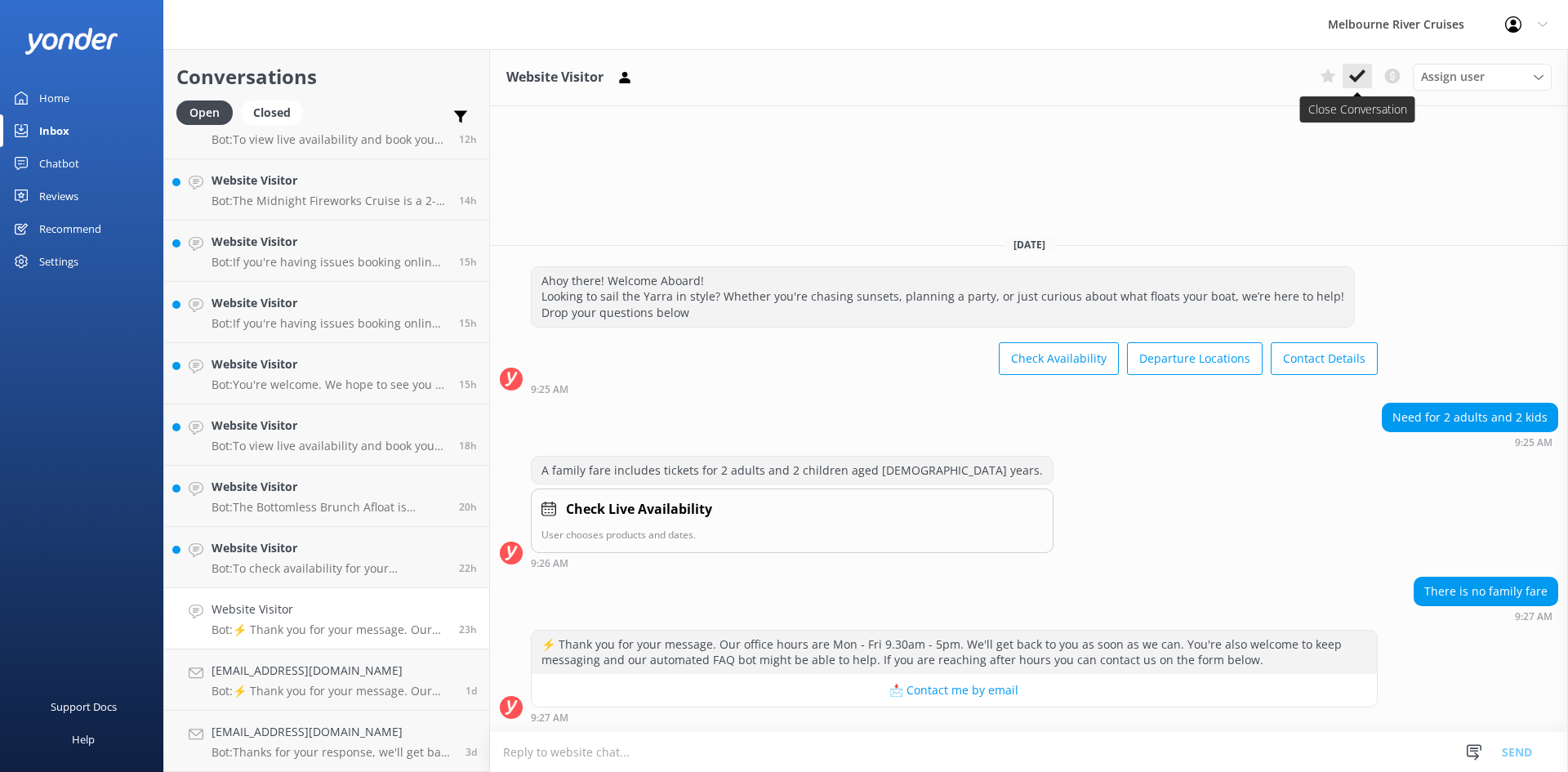
click at [1356, 75] on icon at bounding box center [1357, 76] width 17 height 17
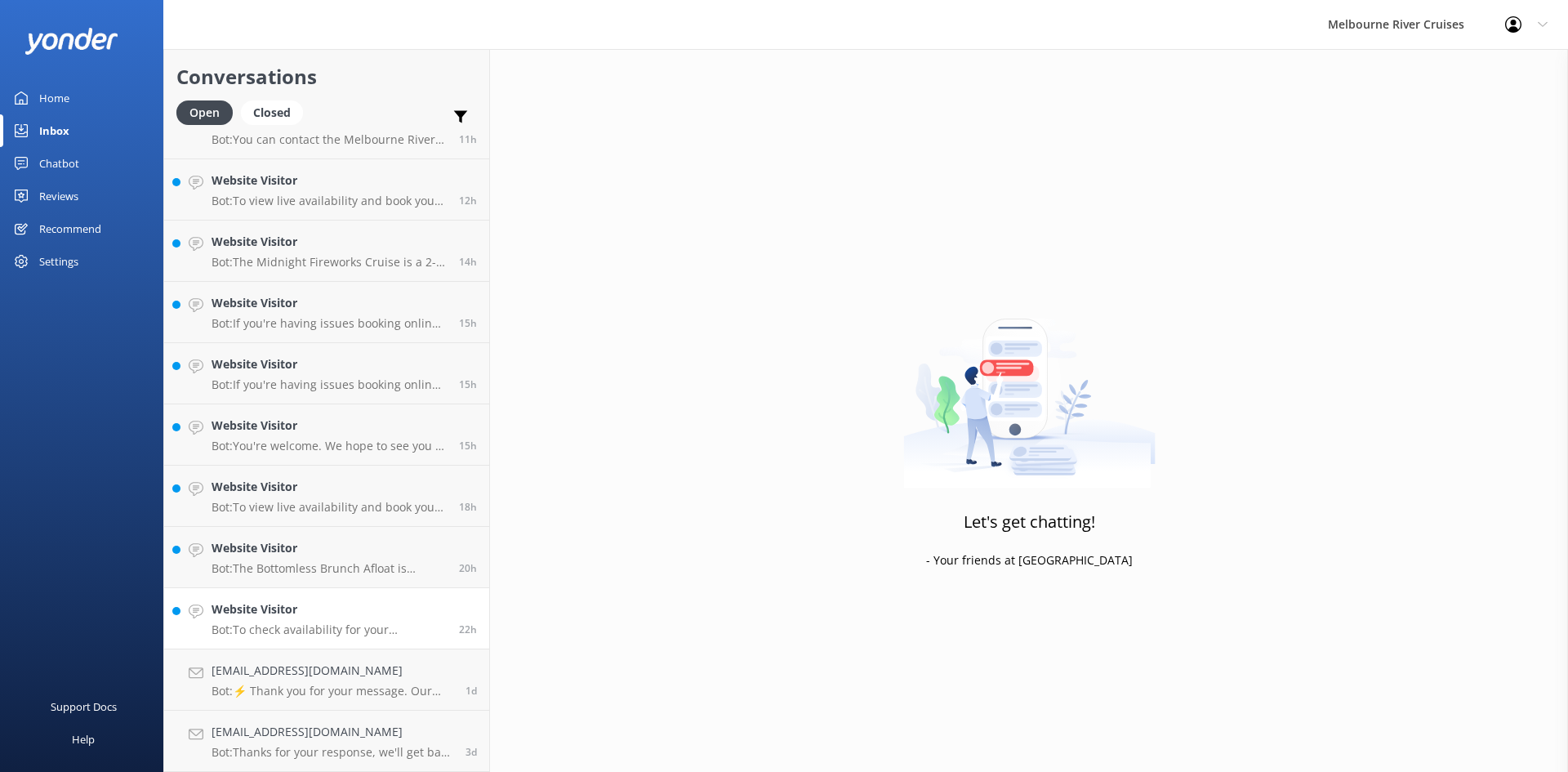
scroll to position [98, 0]
click at [285, 617] on h4 "Website Visitor" at bounding box center [329, 610] width 235 height 18
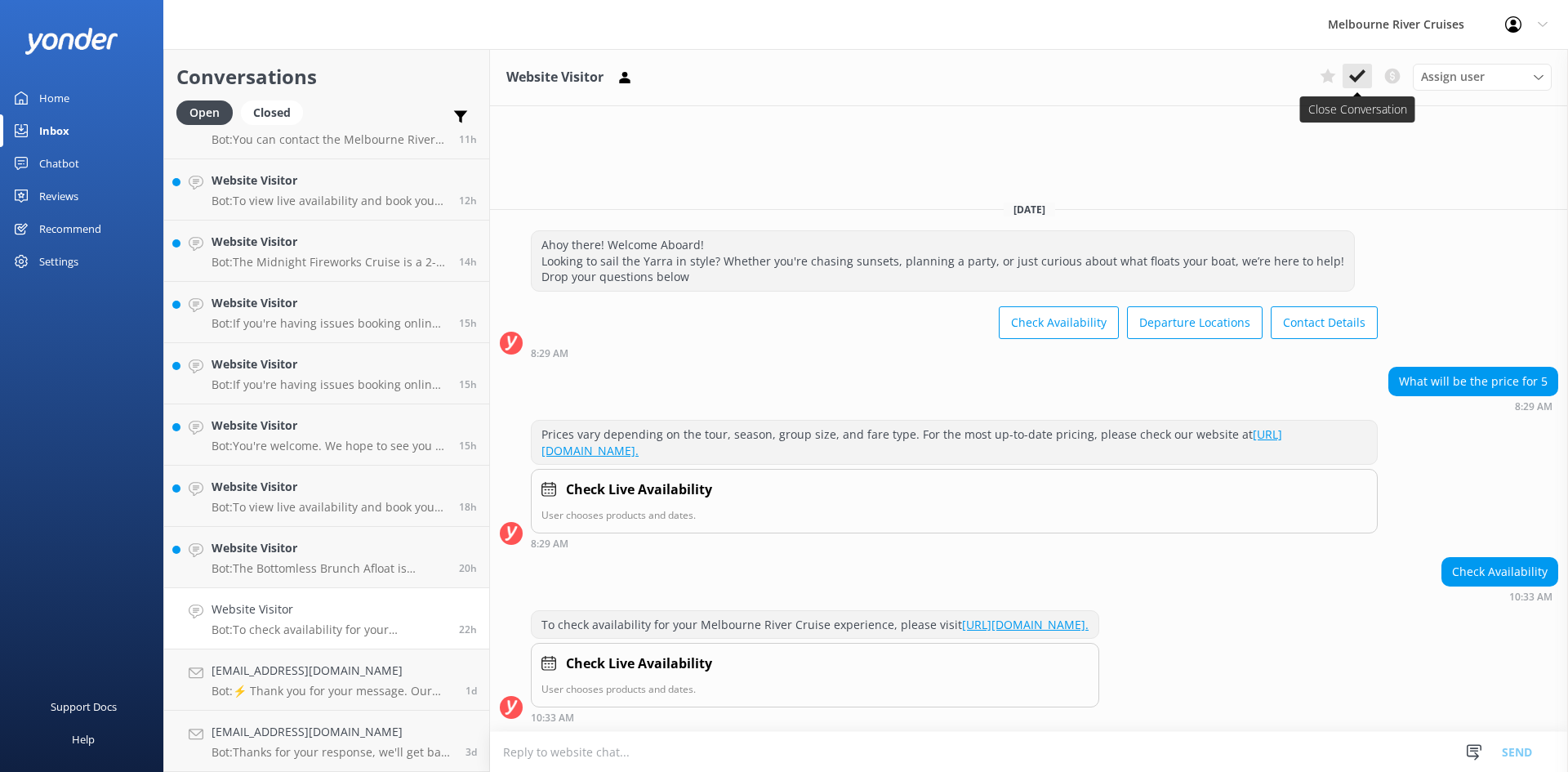
click at [1358, 73] on icon at bounding box center [1357, 76] width 17 height 17
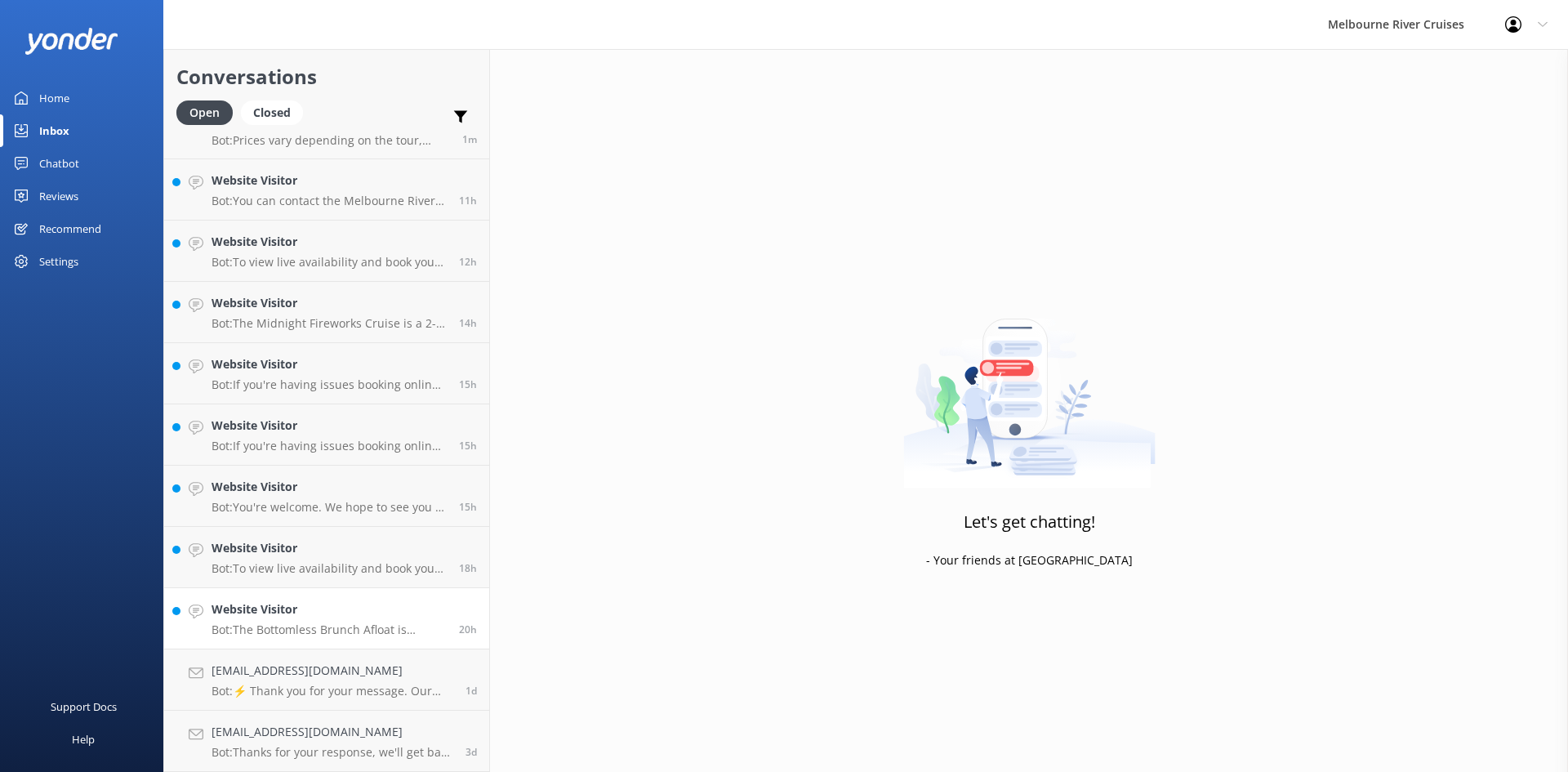
scroll to position [37, 0]
click at [294, 615] on h4 "Website Visitor" at bounding box center [329, 610] width 235 height 18
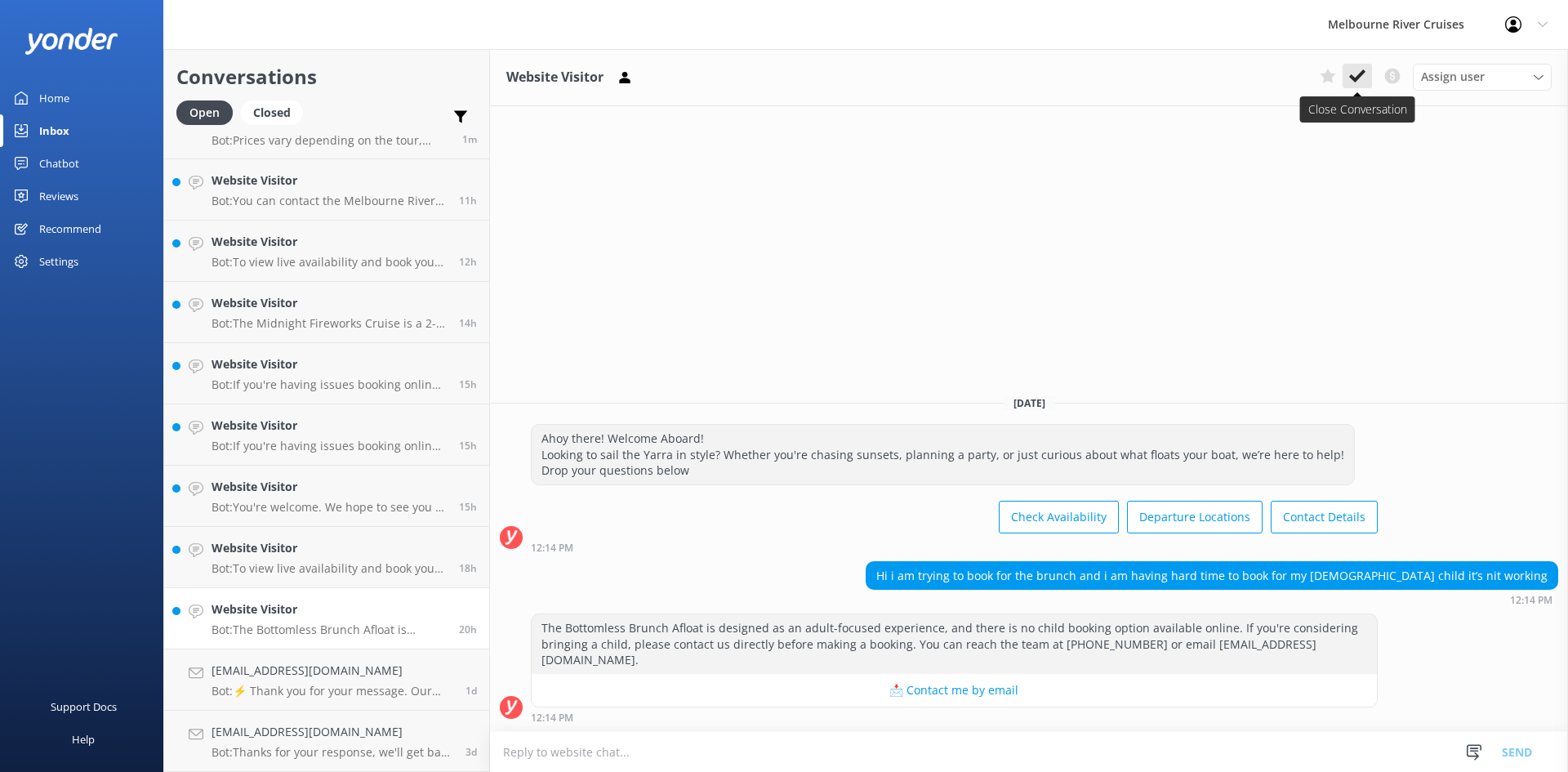
click at [1367, 71] on button at bounding box center [1357, 75] width 29 height 25
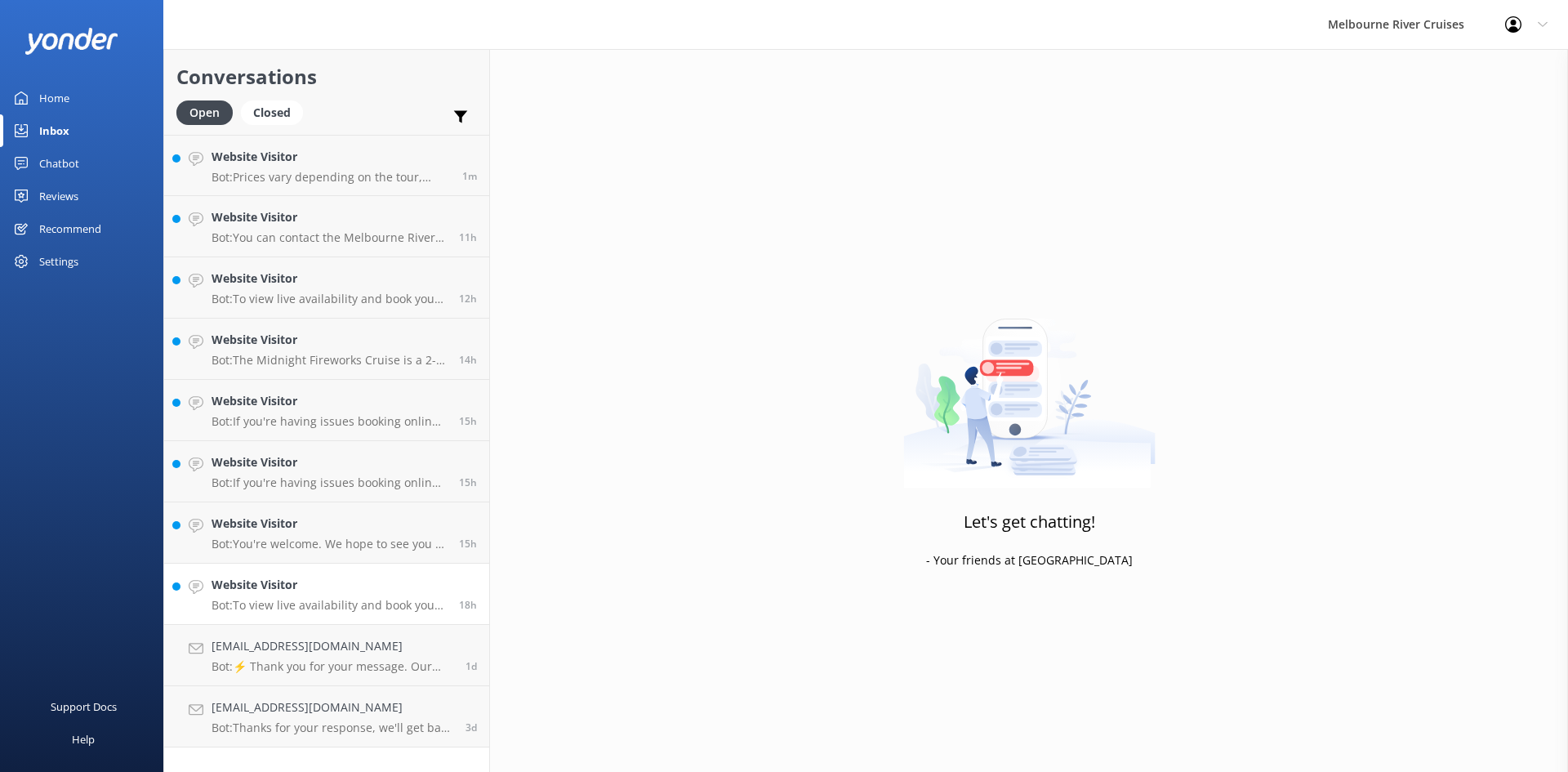
click at [292, 595] on div "Website Visitor Bot: To view live availability and book your Melbourne River Cr…" at bounding box center [329, 593] width 235 height 36
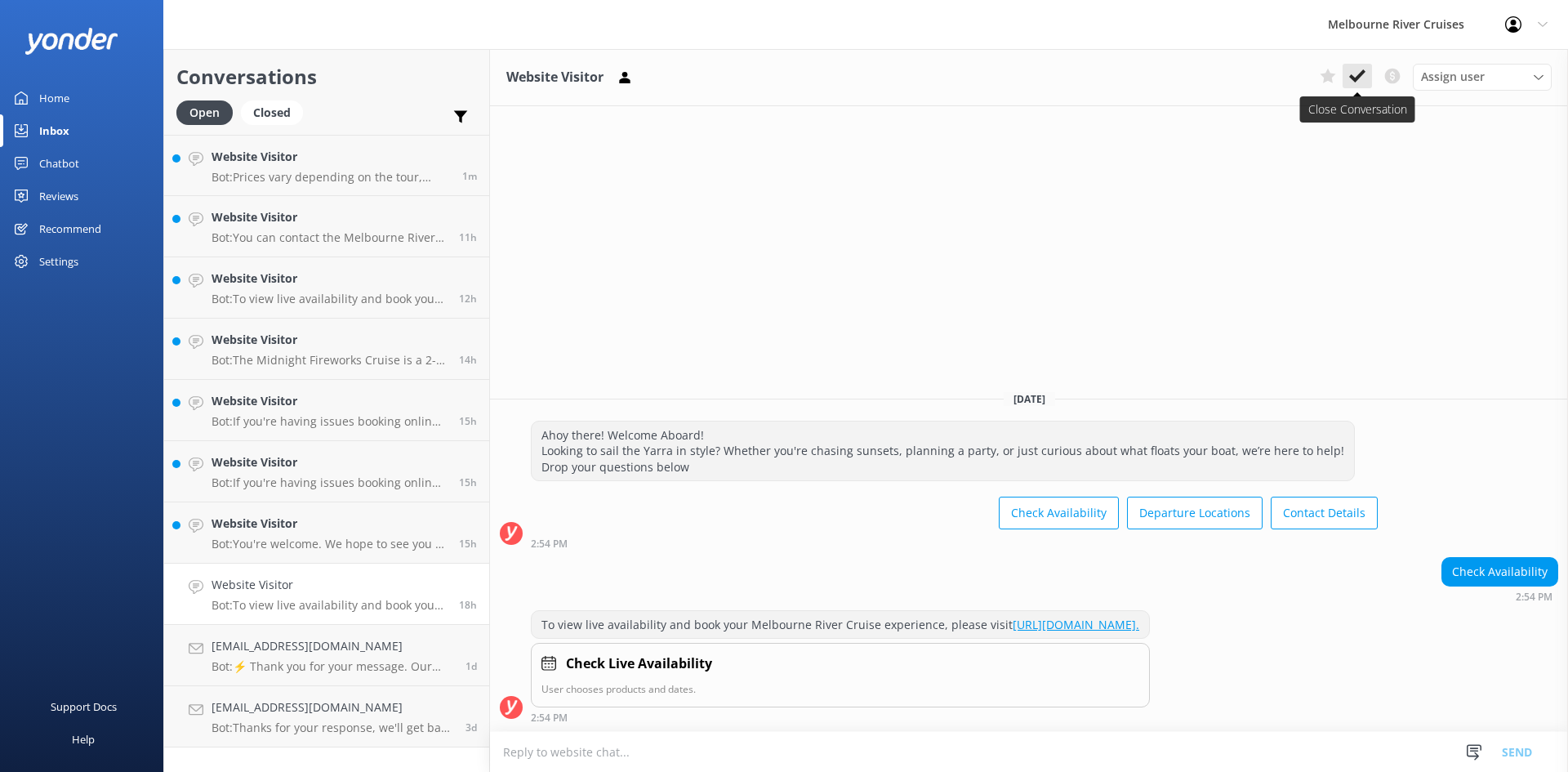
click at [1358, 83] on icon at bounding box center [1357, 76] width 17 height 17
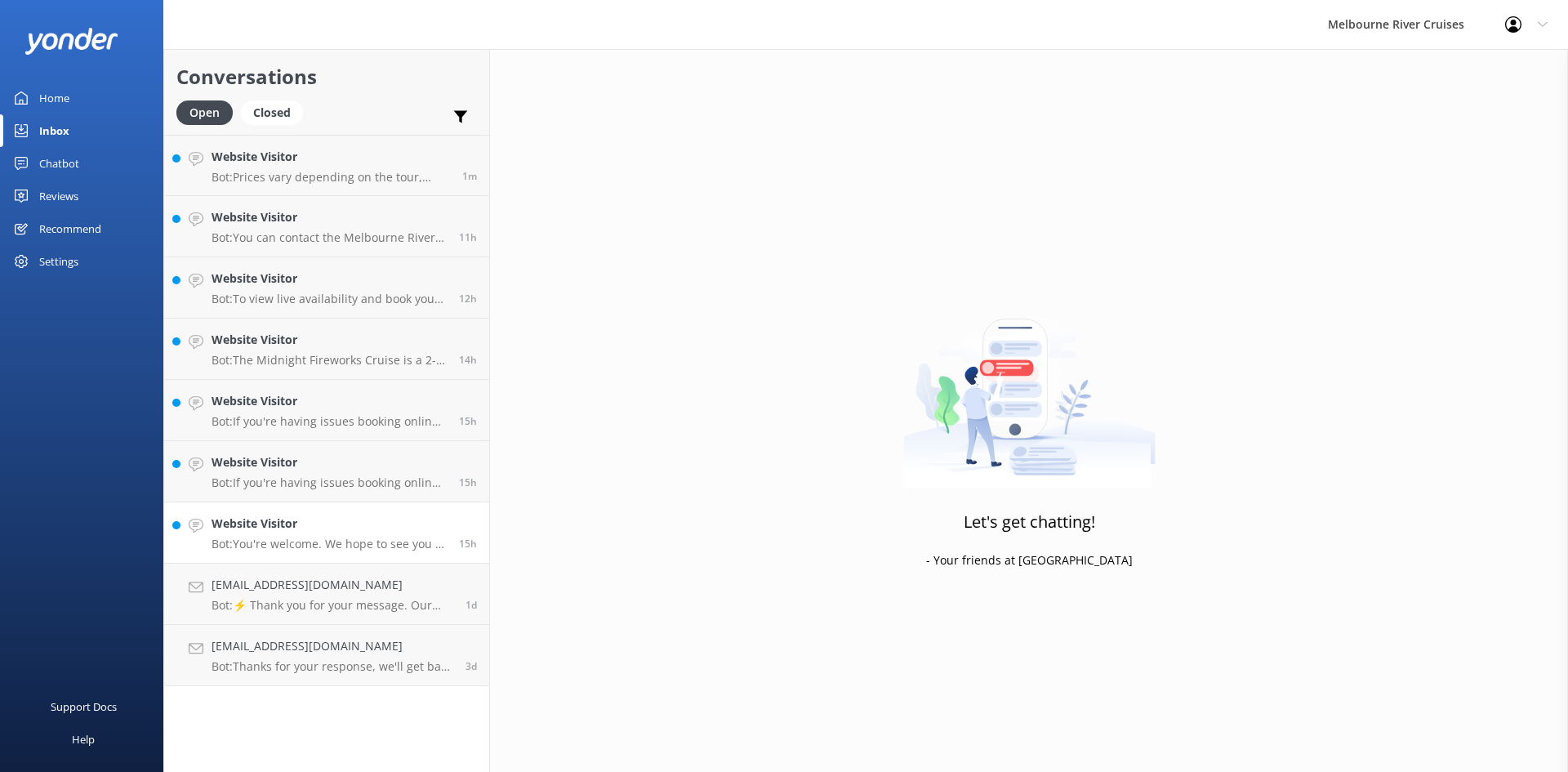
click at [301, 534] on div "Website Visitor Bot: You're welcome. We hope to see you at Melbourne River Crui…" at bounding box center [329, 532] width 235 height 36
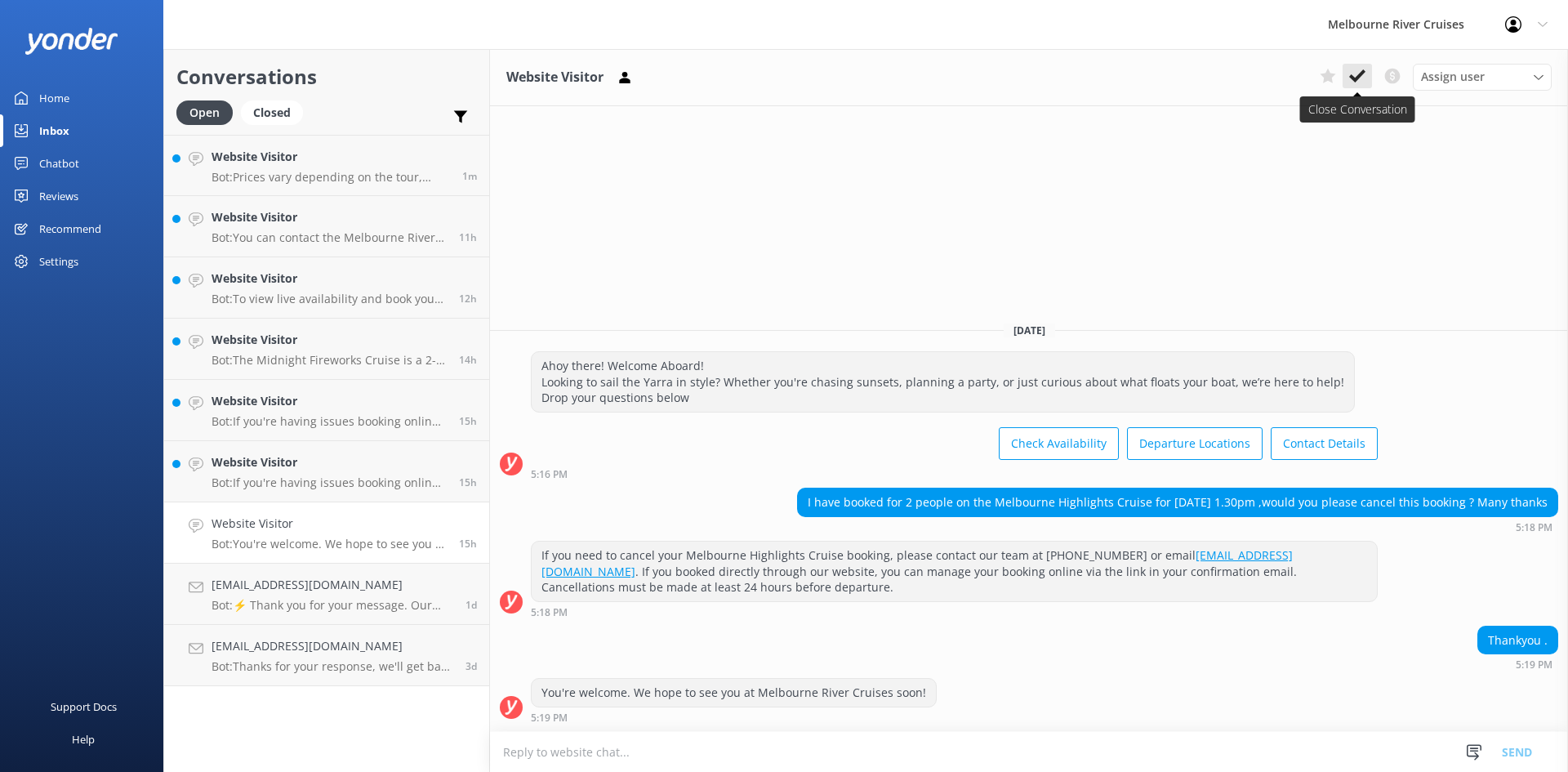
click at [1353, 80] on use at bounding box center [1357, 76] width 17 height 13
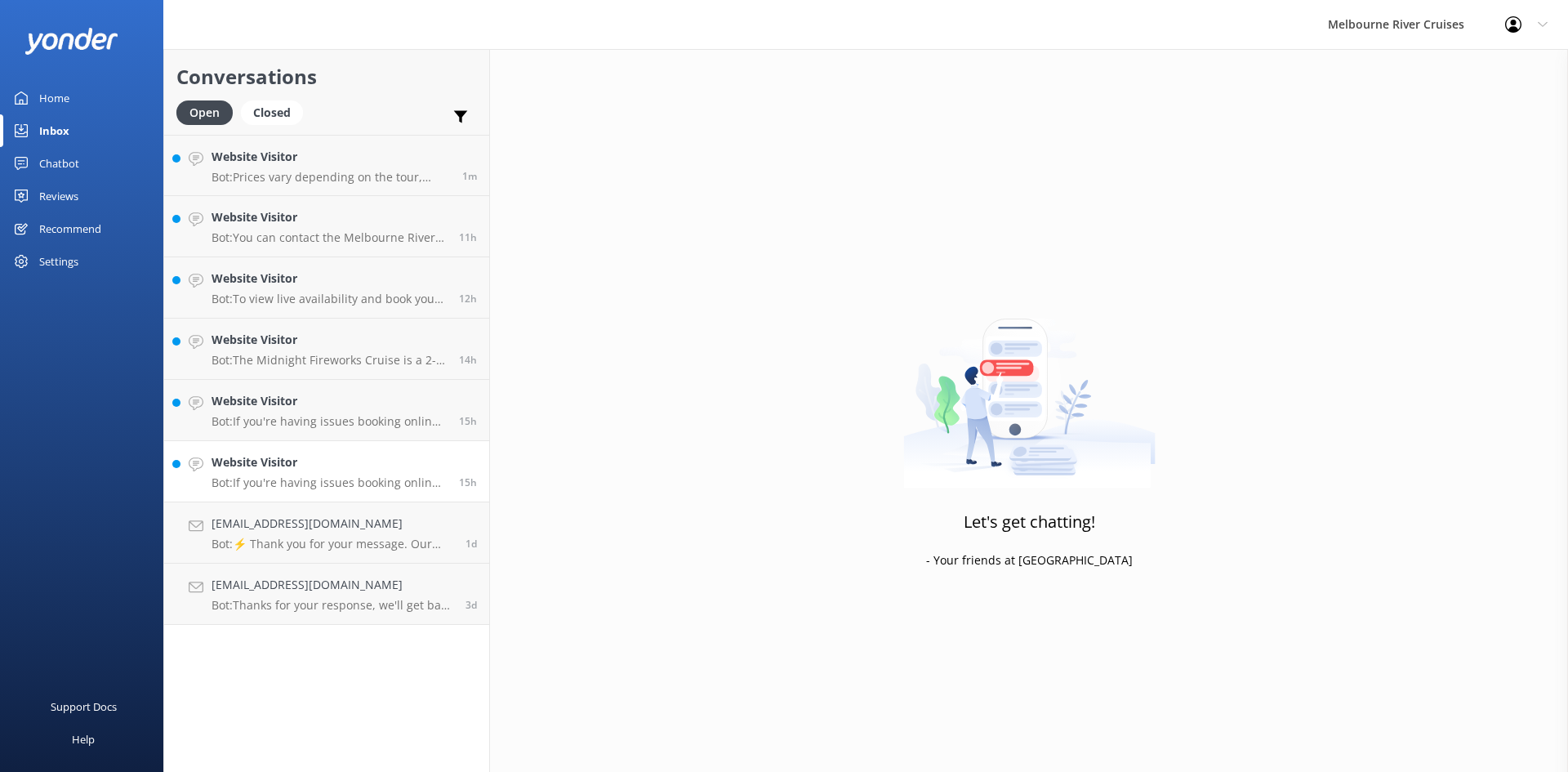
click at [311, 462] on h4 "Website Visitor" at bounding box center [329, 462] width 235 height 18
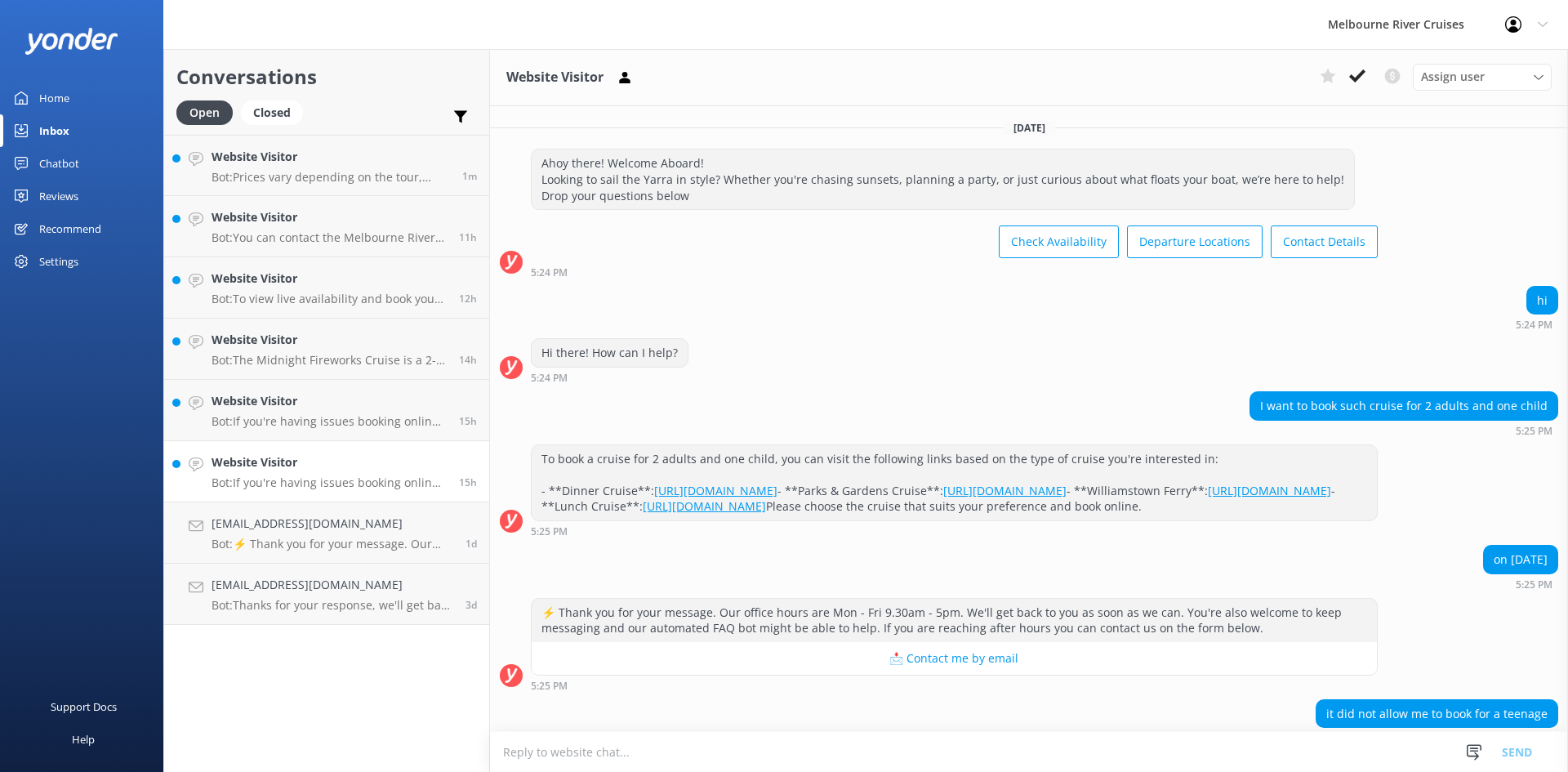
scroll to position [170, 0]
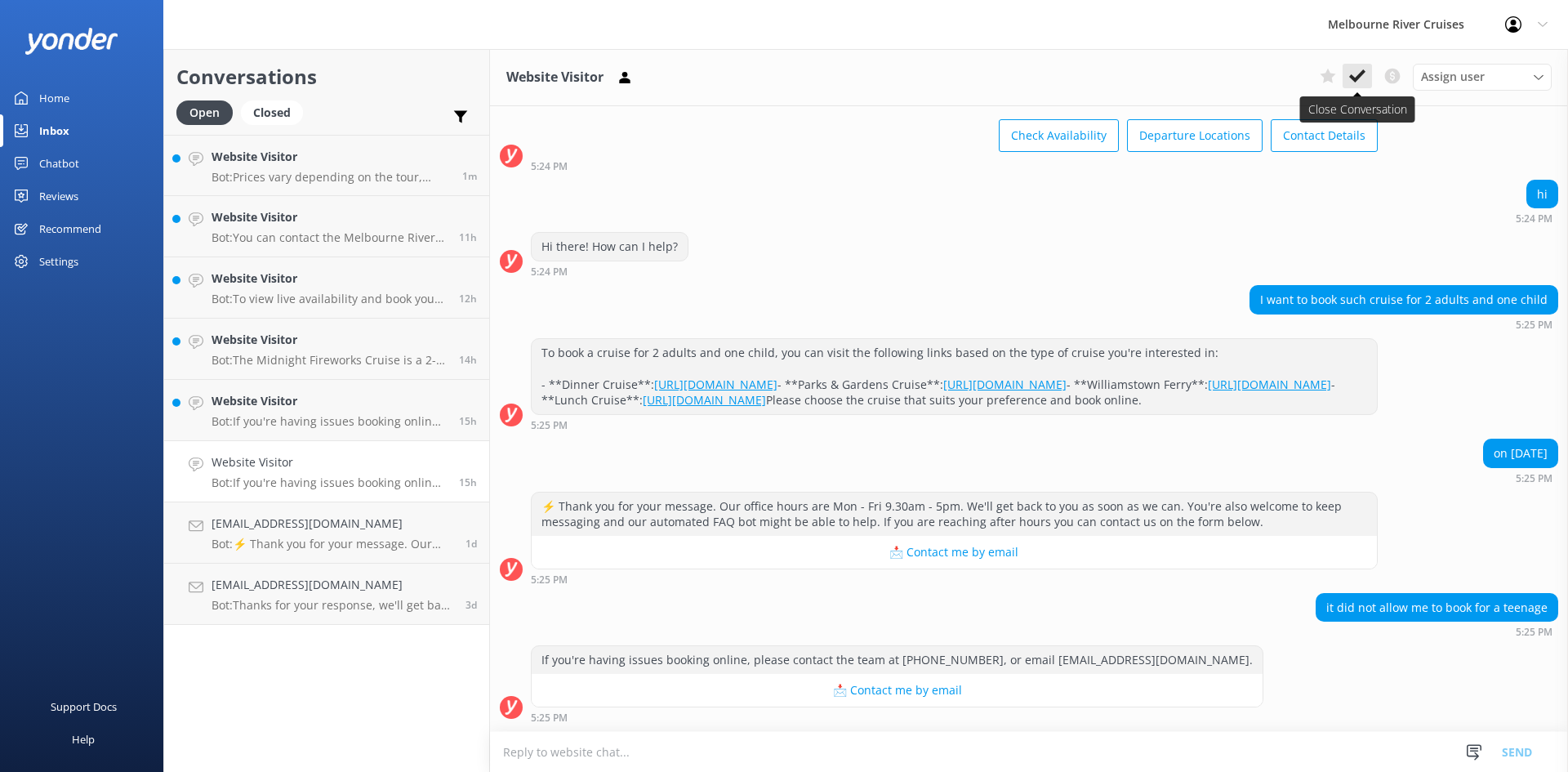
click at [1353, 73] on icon at bounding box center [1357, 76] width 17 height 17
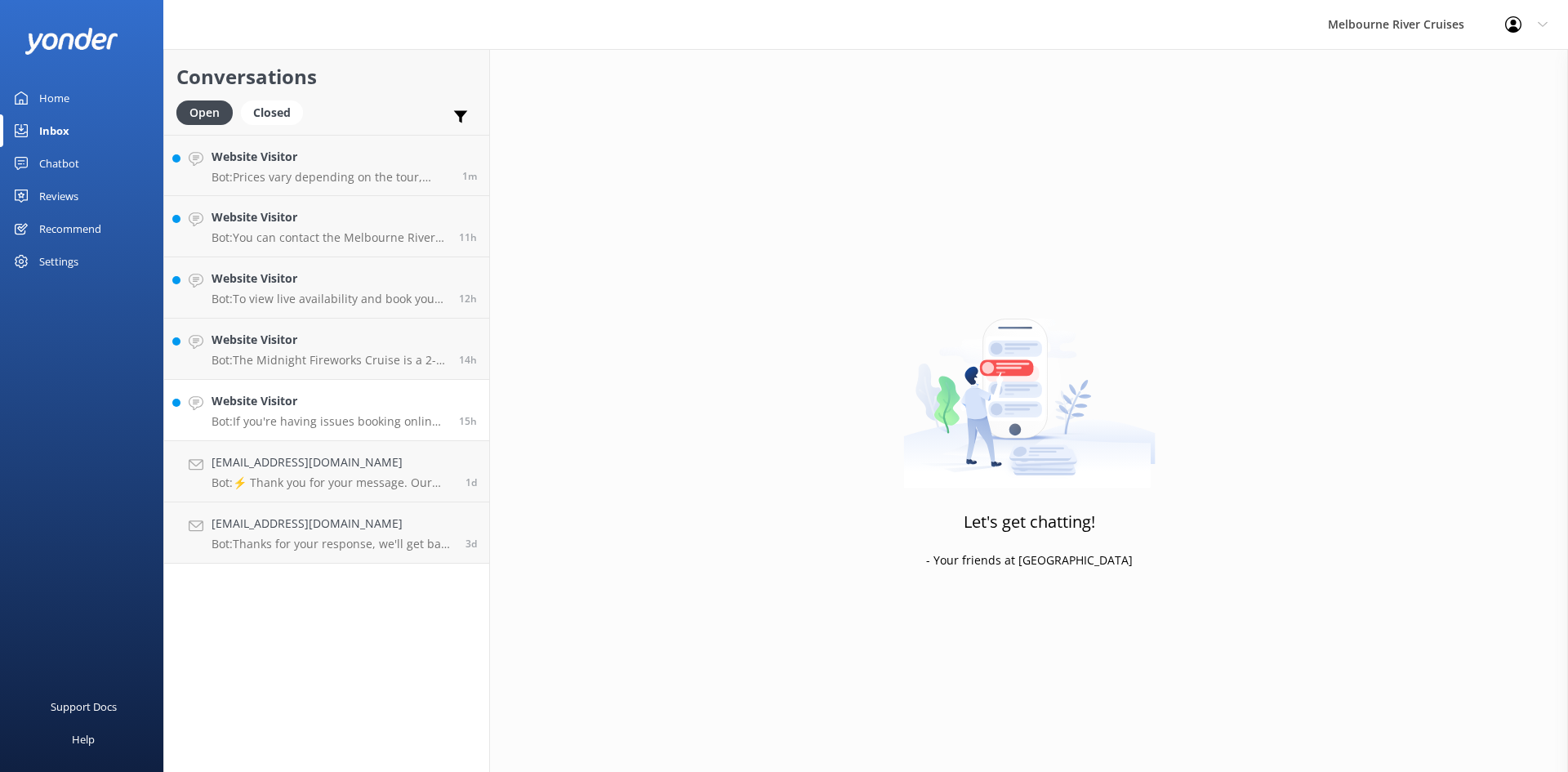
click at [337, 401] on h4 "Website Visitor" at bounding box center [329, 401] width 235 height 18
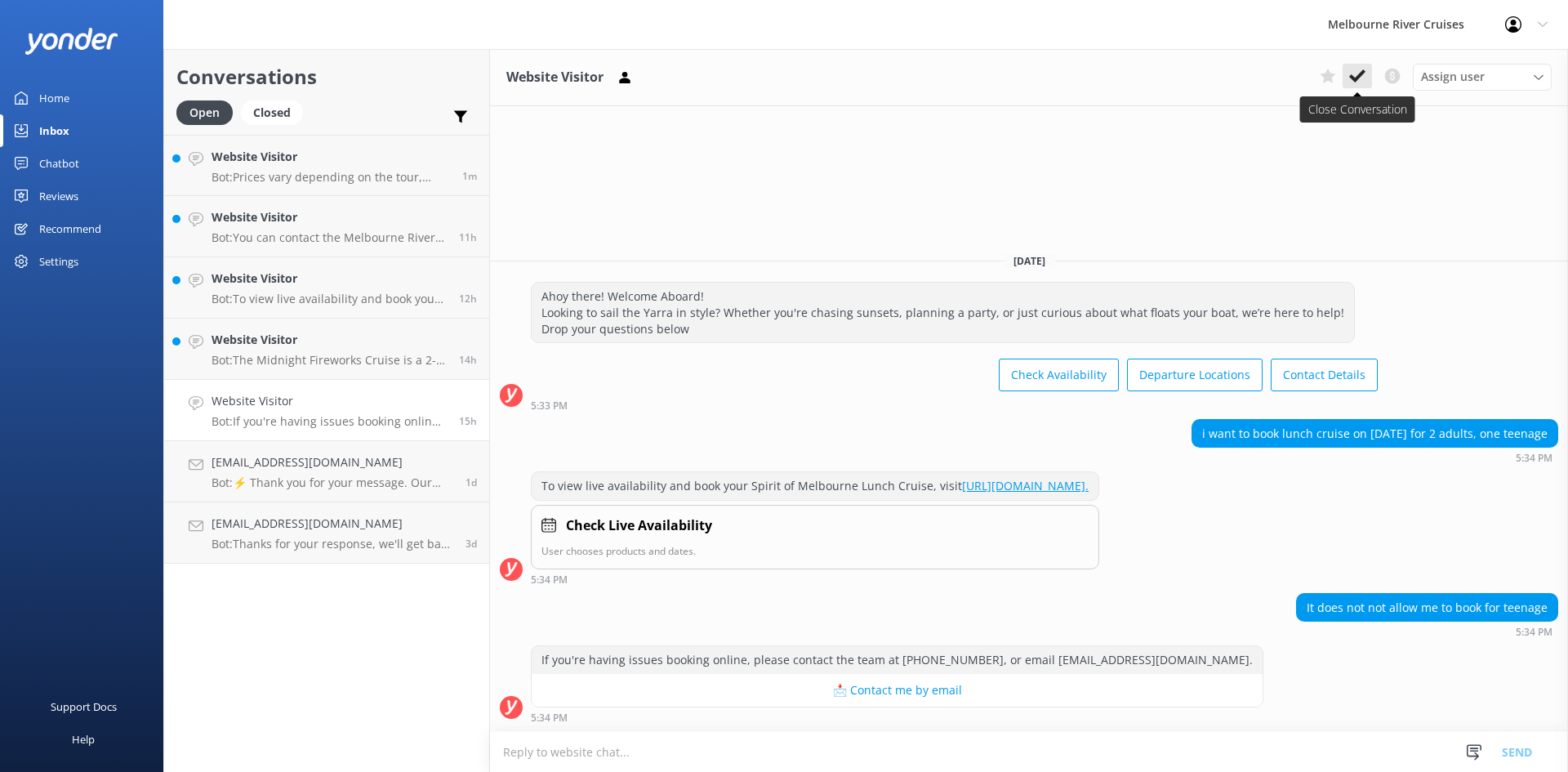
click at [1359, 78] on use at bounding box center [1357, 76] width 17 height 13
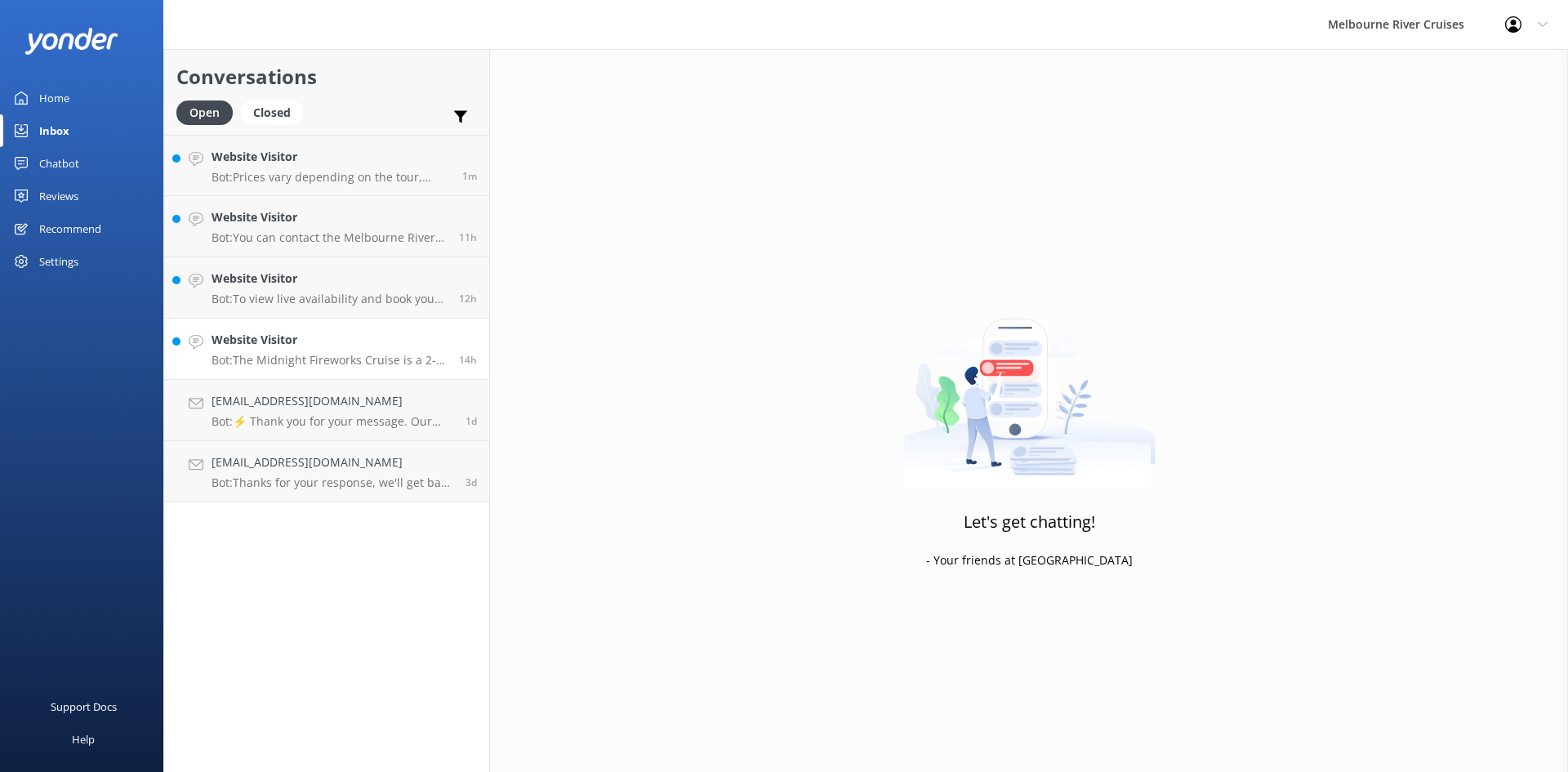
click at [282, 359] on p "Bot: The Midnight Fireworks Cruise is a 2-hour New Year’s Eve experience, but t…" at bounding box center [329, 360] width 235 height 15
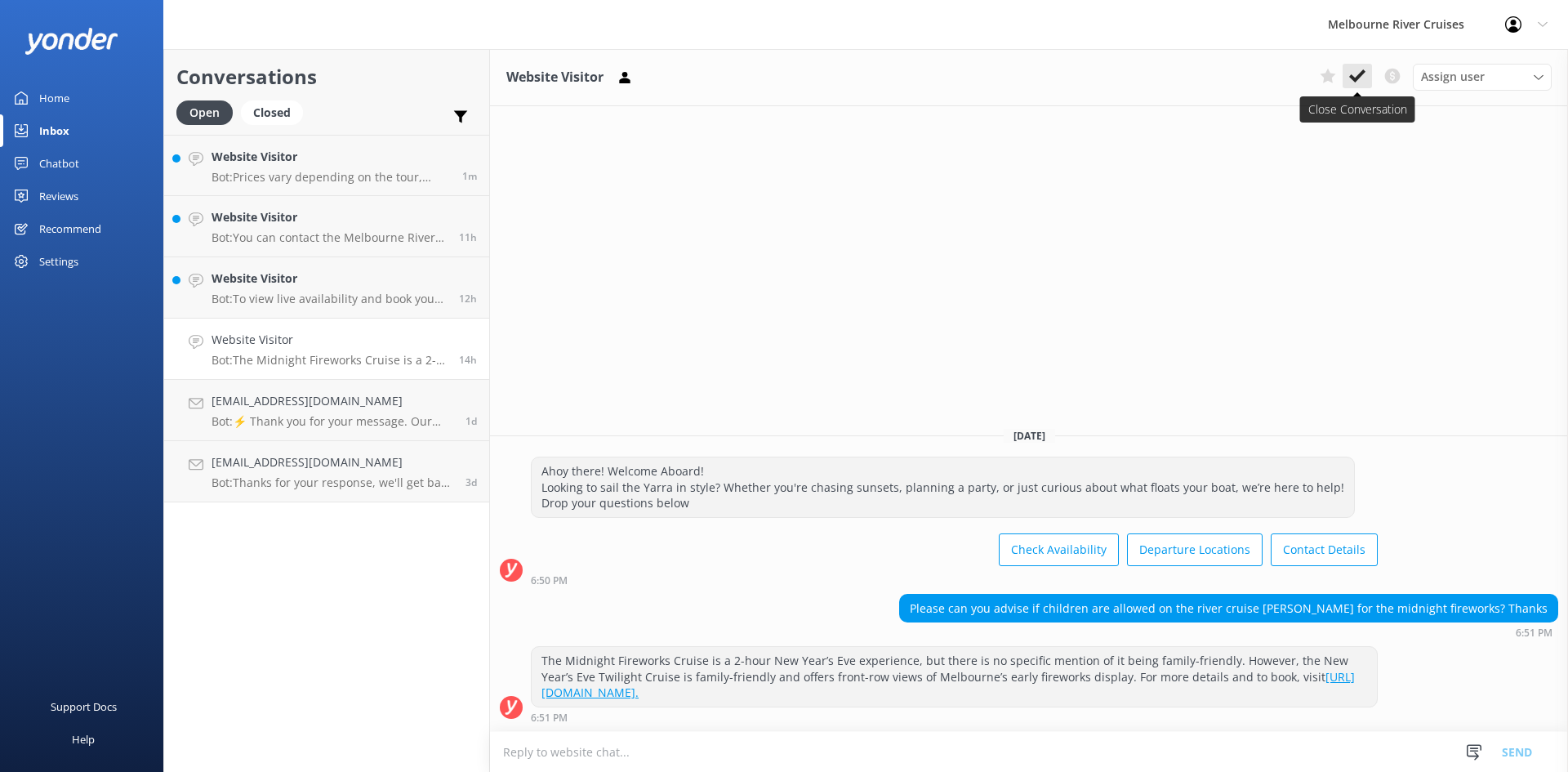
click at [1361, 68] on icon at bounding box center [1357, 76] width 17 height 17
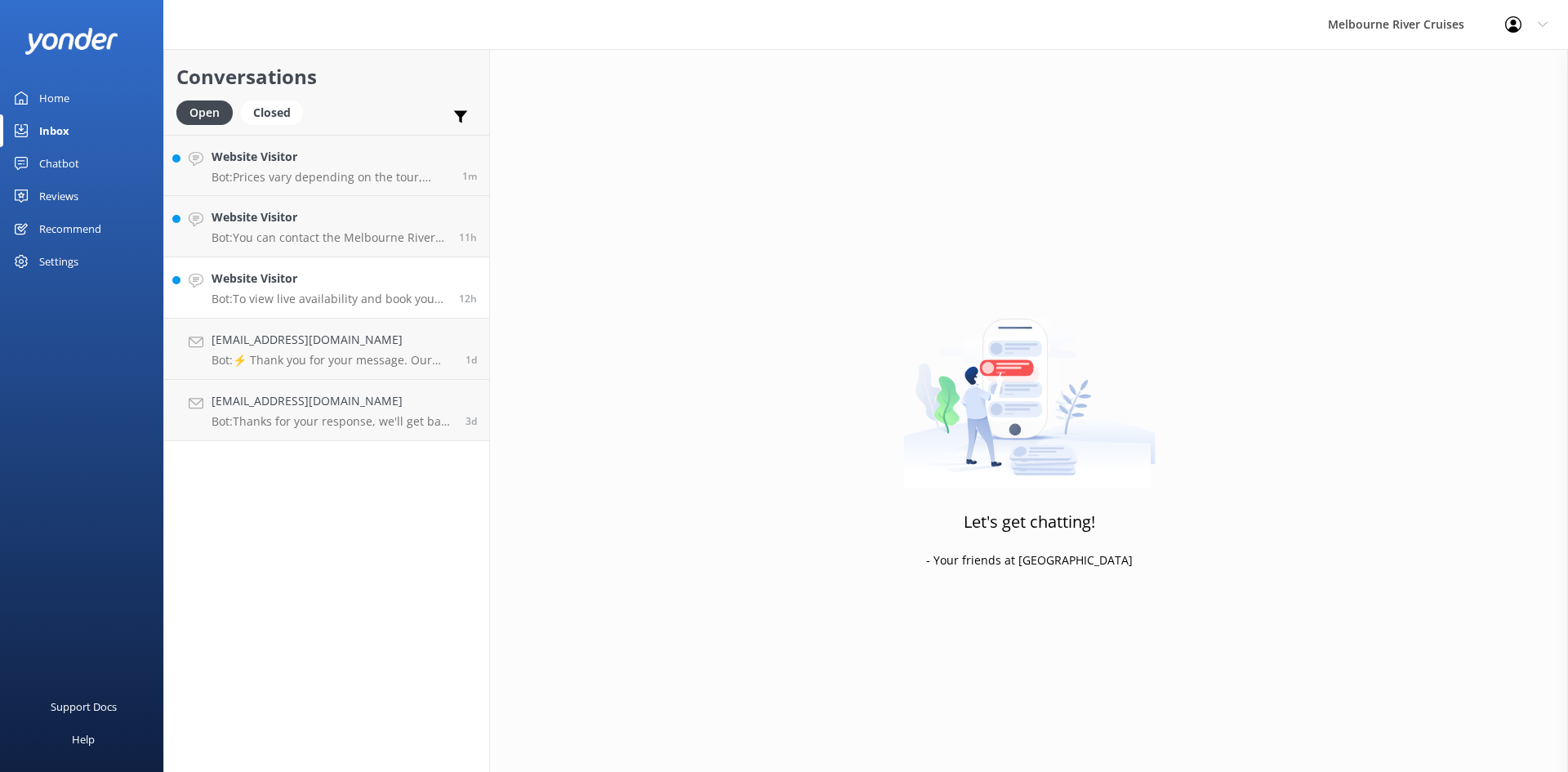
click at [299, 284] on h4 "Website Visitor" at bounding box center [329, 279] width 235 height 18
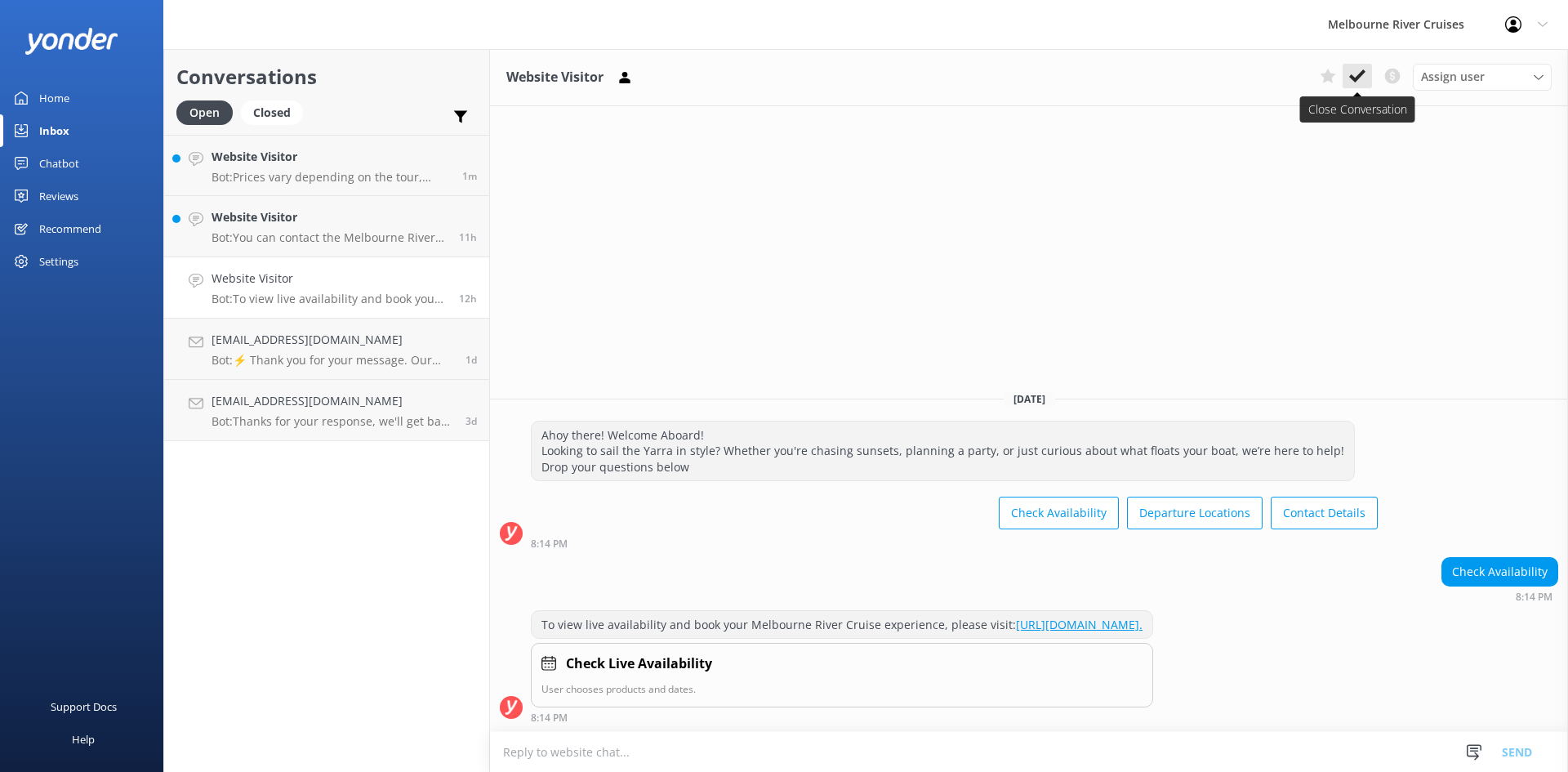
click at [1359, 73] on icon at bounding box center [1357, 76] width 17 height 17
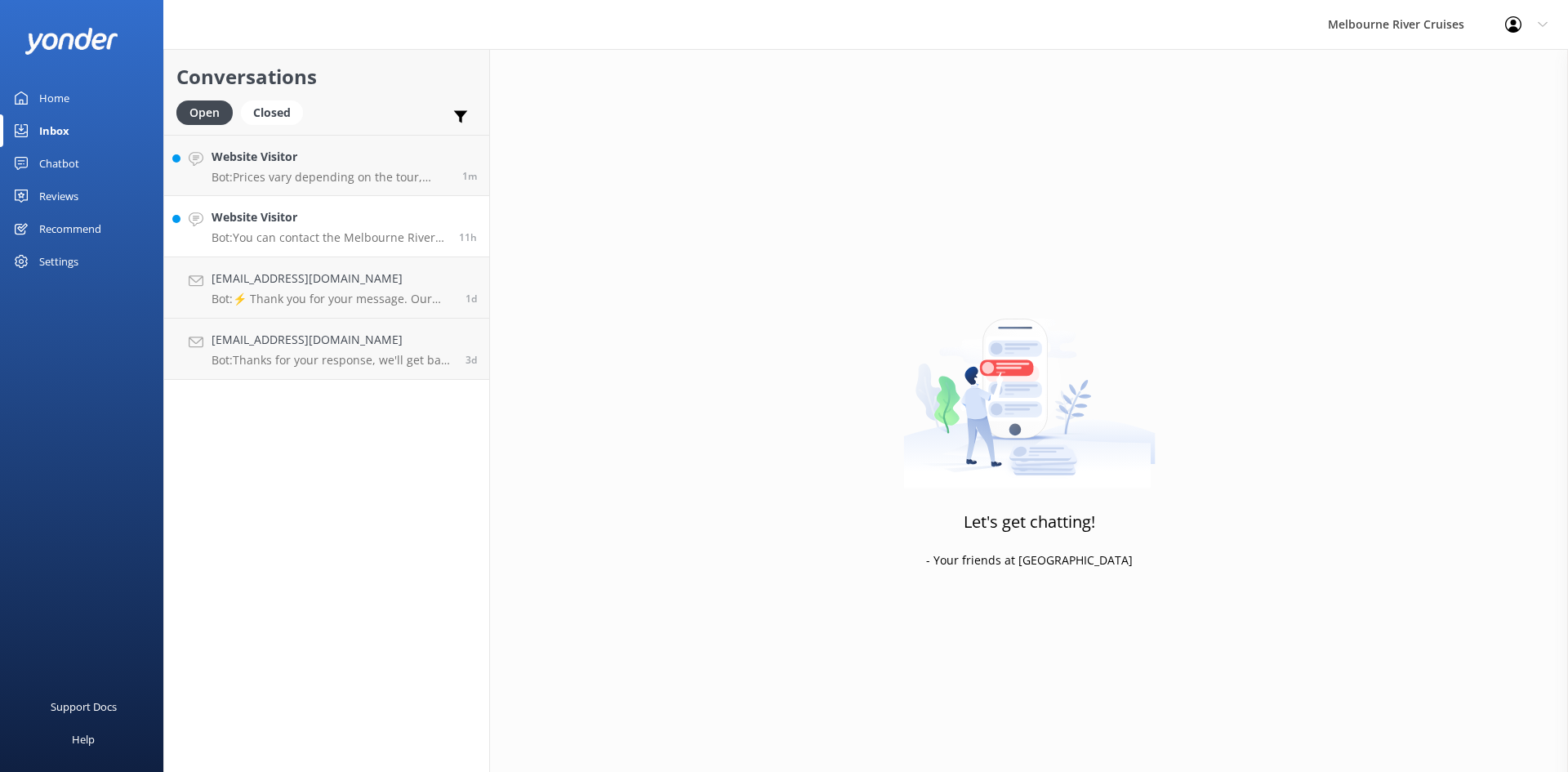
click at [267, 233] on p "Bot: You can contact the Melbourne River Cruises team by emailing [EMAIL_ADDRES…" at bounding box center [329, 237] width 235 height 15
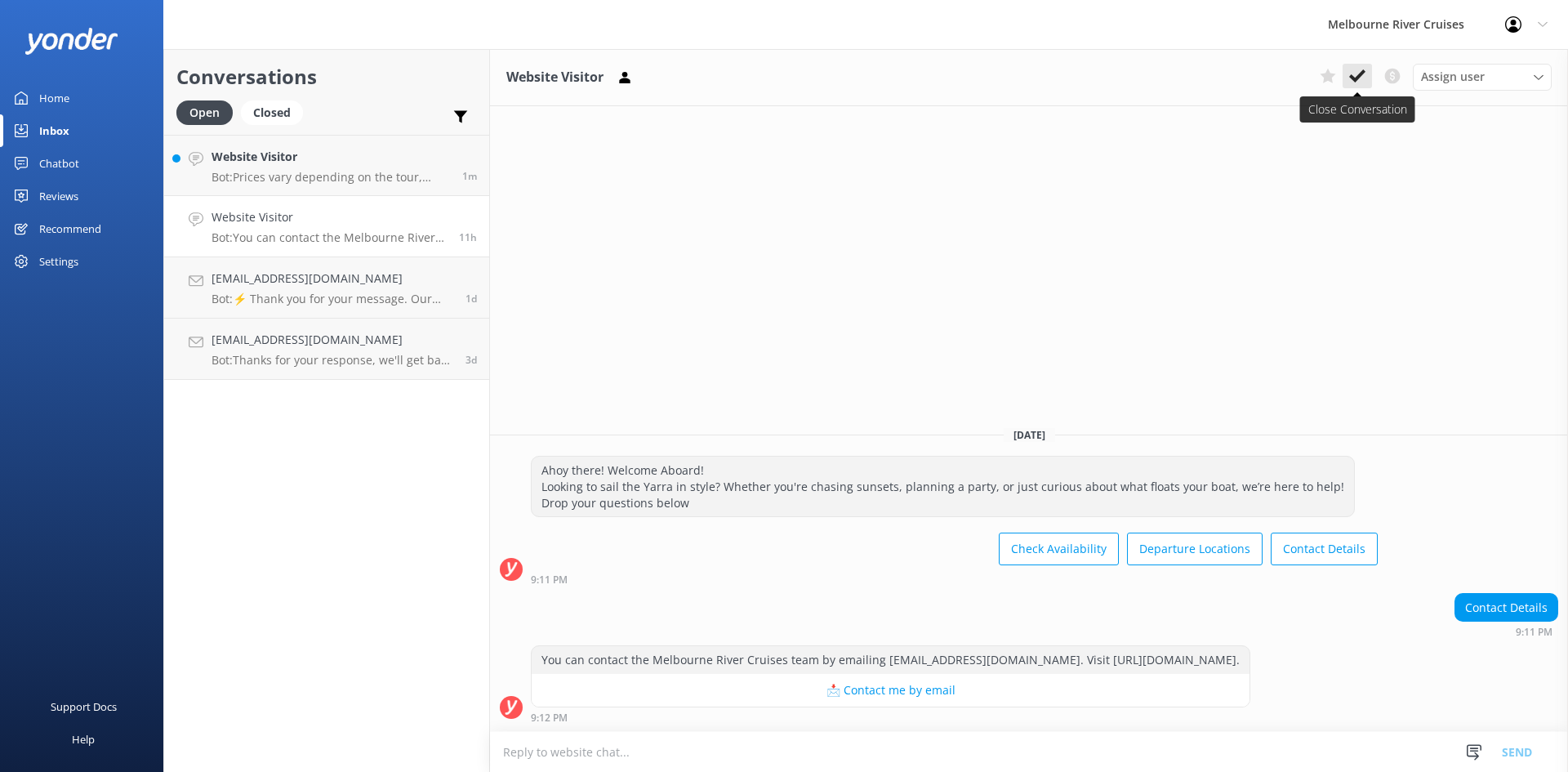
click at [1358, 75] on use at bounding box center [1357, 76] width 17 height 13
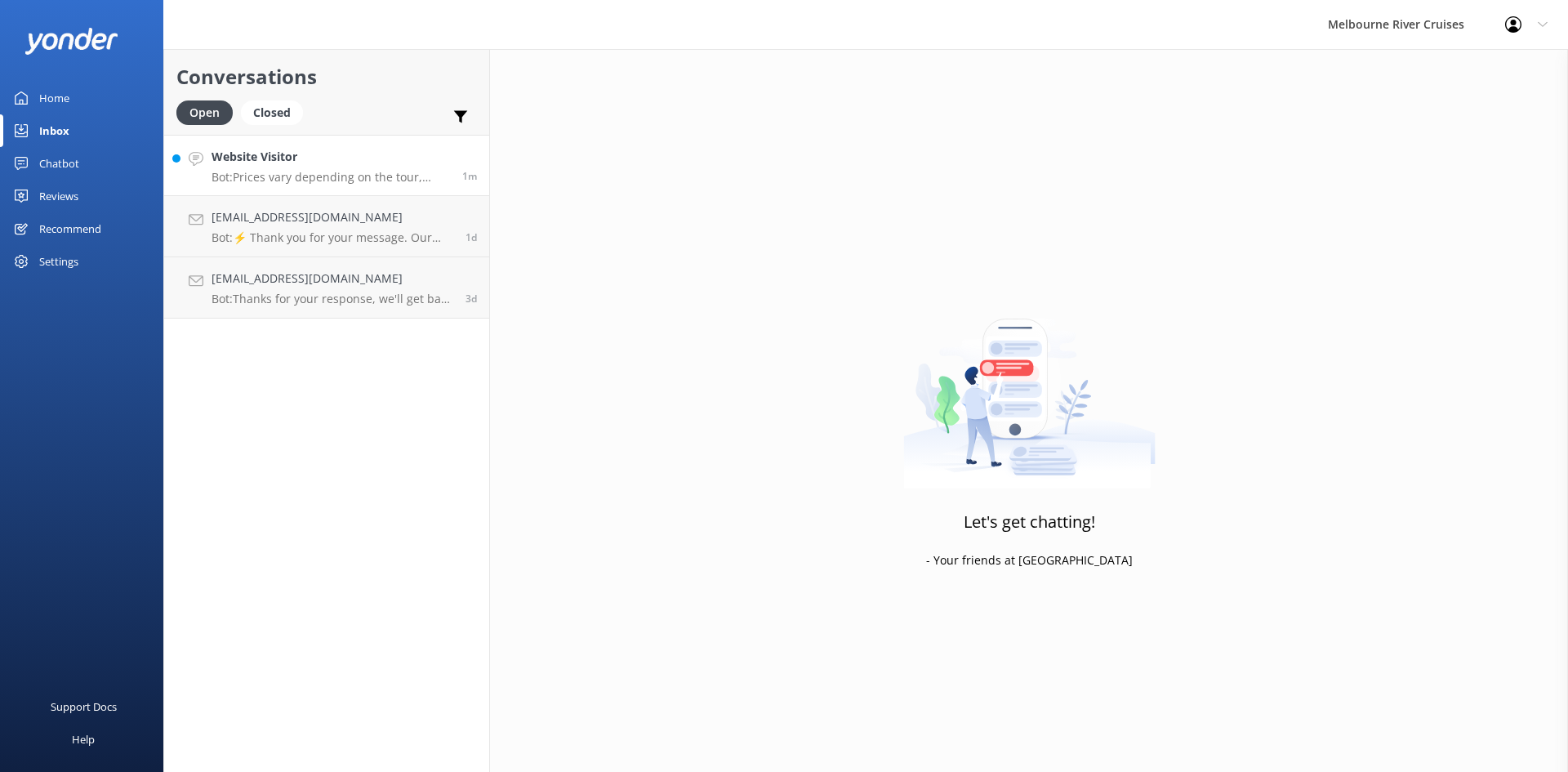
click at [290, 184] on link "Website Visitor Bot: Prices vary depending on the tour, season, group size, and…" at bounding box center [326, 165] width 325 height 61
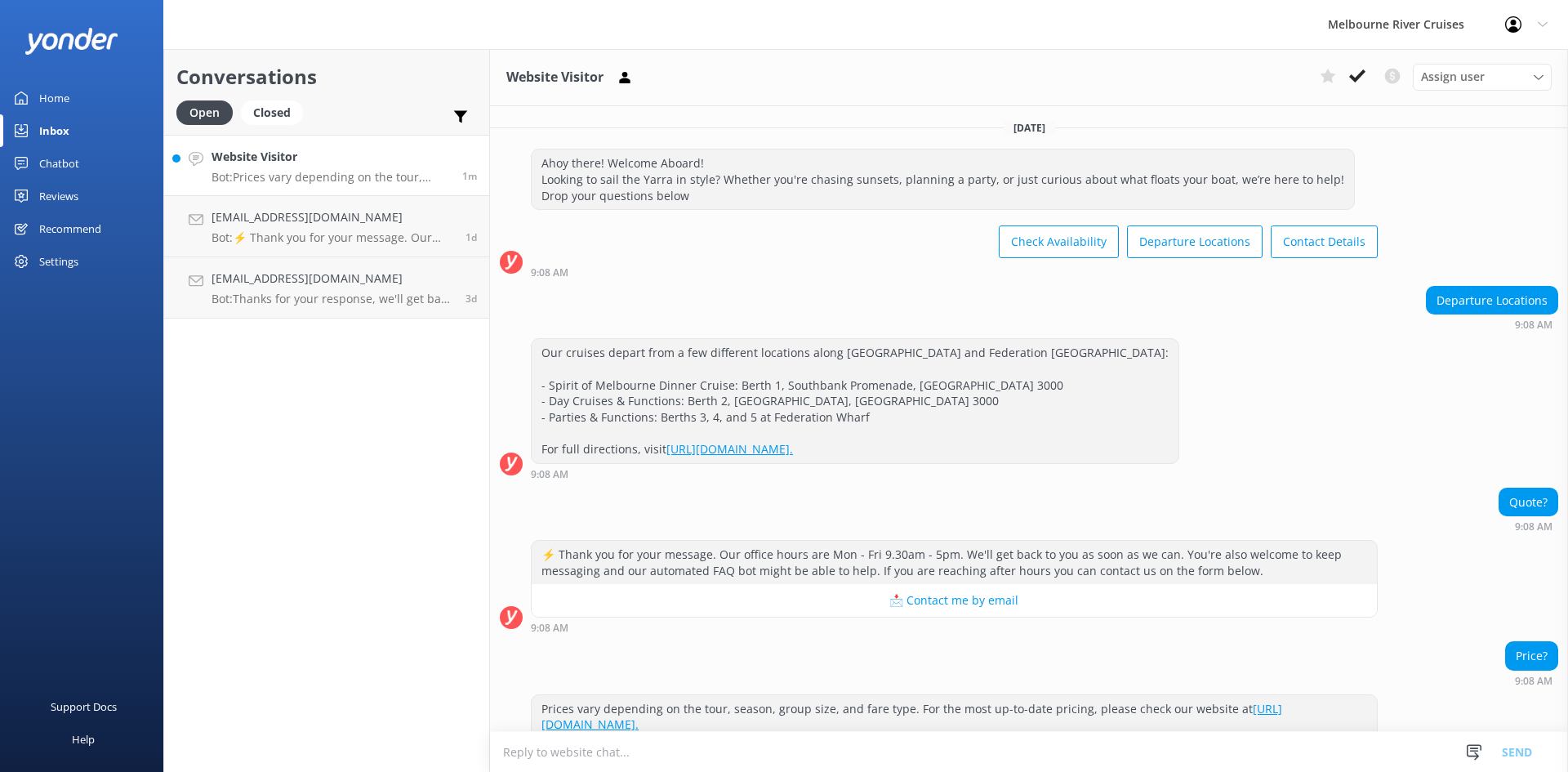
scroll to position [101, 0]
